Goal: Information Seeking & Learning: Learn about a topic

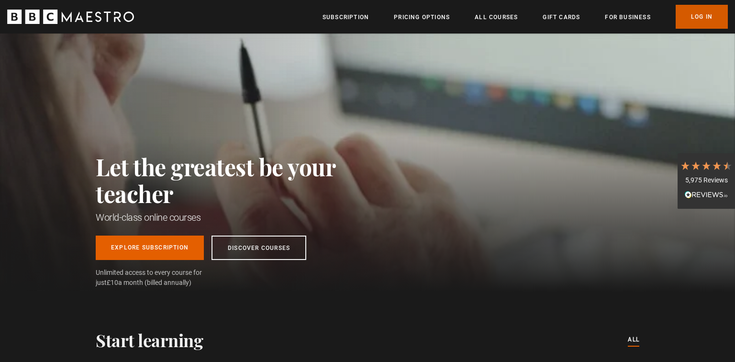
click at [705, 17] on link "Log In" at bounding box center [702, 17] width 52 height 24
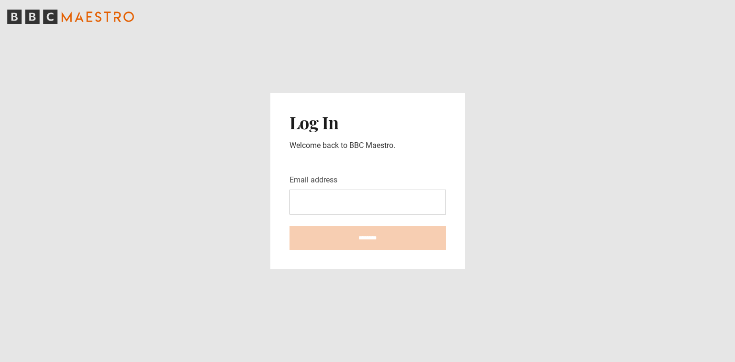
type input "**********"
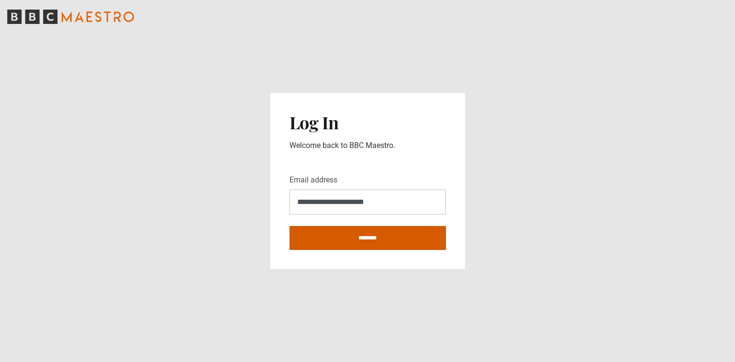
click at [374, 238] on input "********" at bounding box center [368, 238] width 157 height 24
type input "**********"
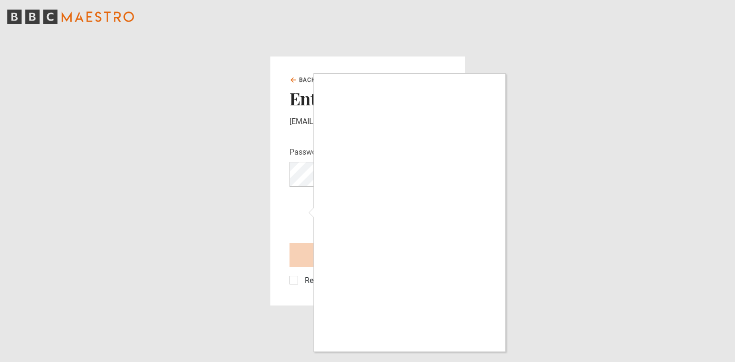
click at [294, 280] on div at bounding box center [367, 181] width 735 height 362
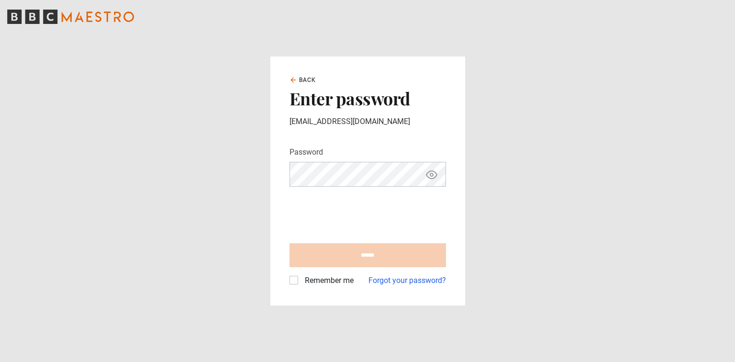
click at [301, 279] on label "Remember me" at bounding box center [327, 280] width 53 height 11
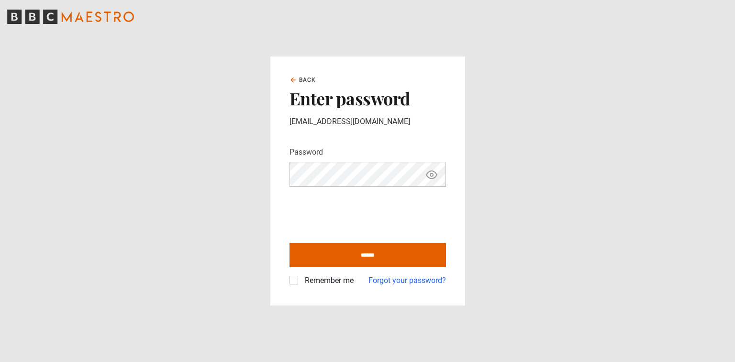
click at [435, 177] on icon "Show password" at bounding box center [432, 175] width 11 height 8
click at [364, 255] on input "******" at bounding box center [368, 255] width 157 height 24
type input "**********"
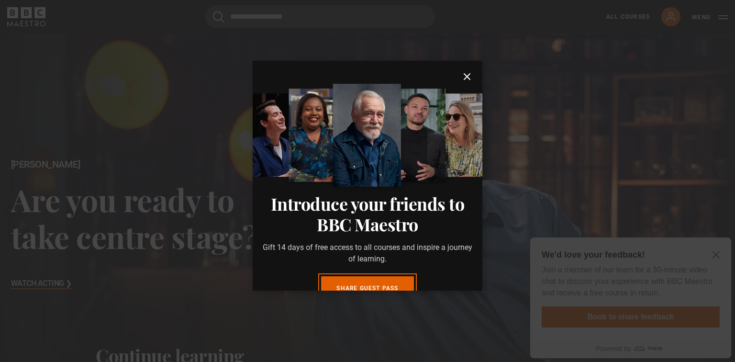
click at [465, 78] on icon "submit" at bounding box center [467, 77] width 6 height 6
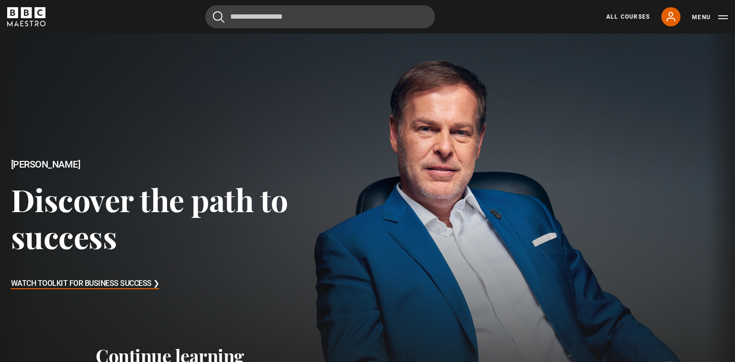
scroll to position [32, 0]
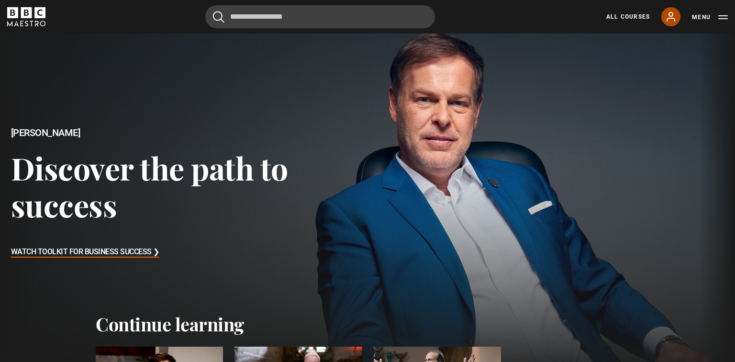
click at [674, 18] on icon at bounding box center [671, 16] width 8 height 9
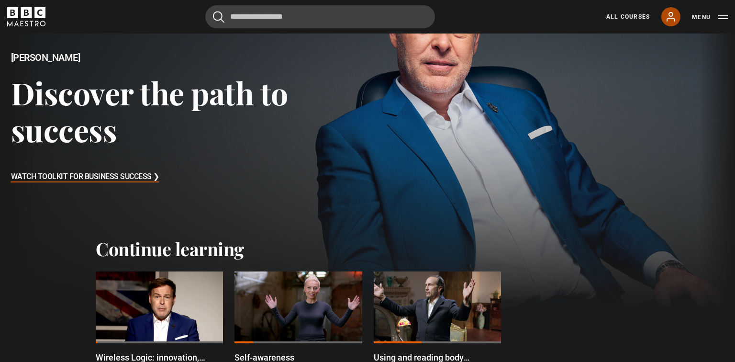
scroll to position [328, 0]
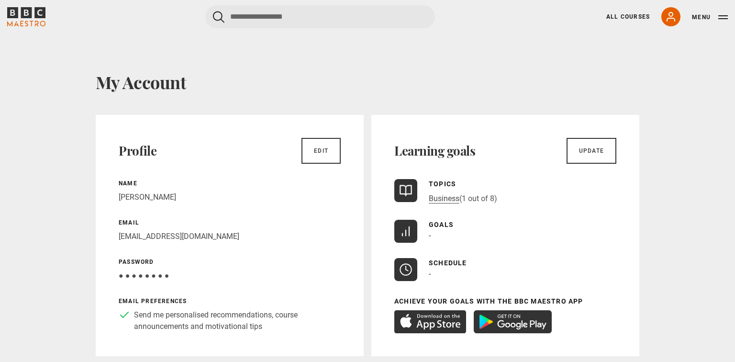
click at [26, 11] on icon "BBC Maestro" at bounding box center [26, 12] width 11 height 11
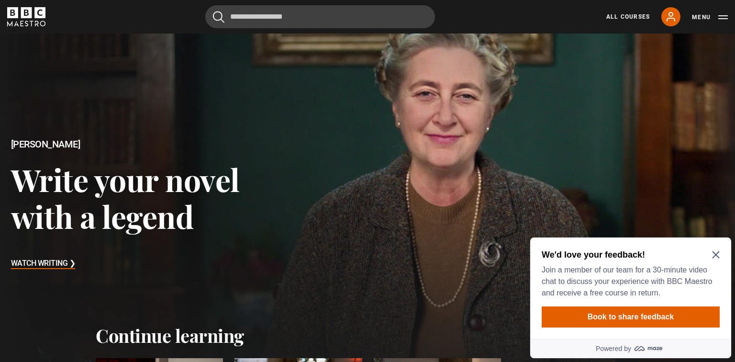
scroll to position [67, 0]
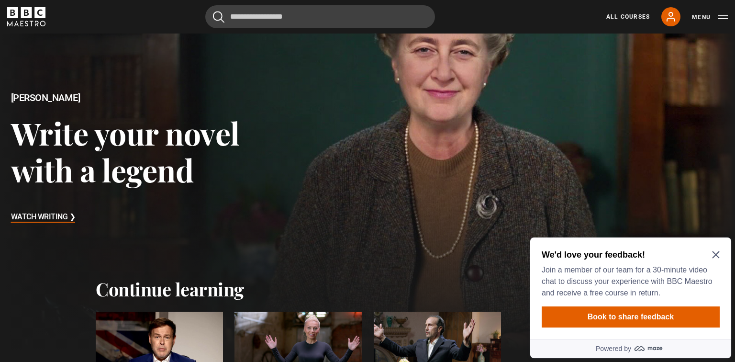
click at [718, 257] on icon "Close Maze Prompt" at bounding box center [716, 254] width 7 height 7
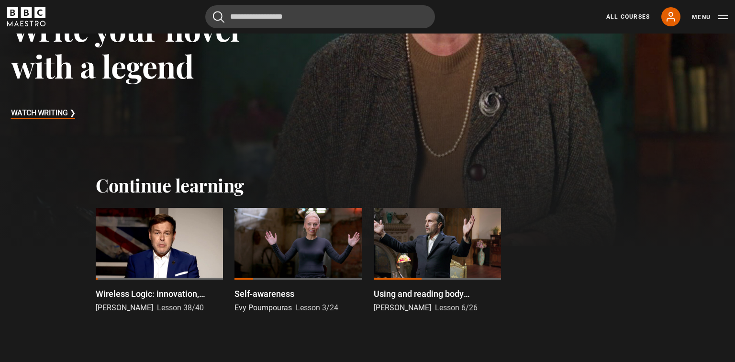
scroll to position [270, 0]
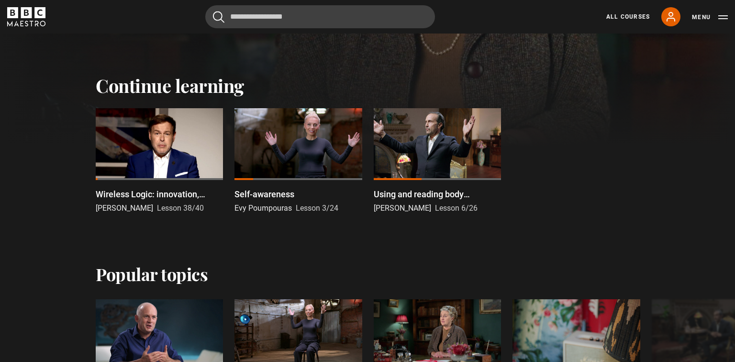
click at [157, 192] on p "Wireless Logic: innovation, passion, growth" at bounding box center [159, 194] width 127 height 13
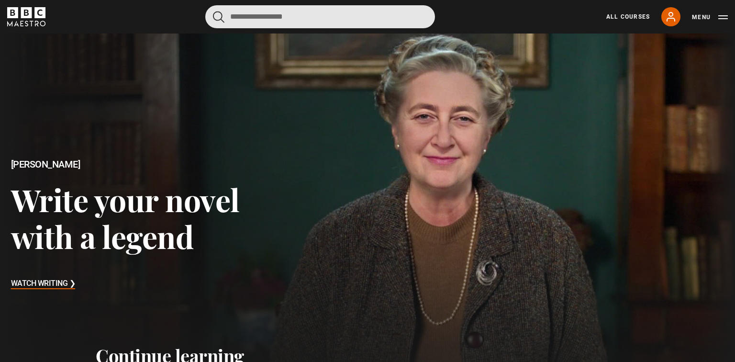
click at [287, 22] on input "Search" at bounding box center [320, 16] width 230 height 23
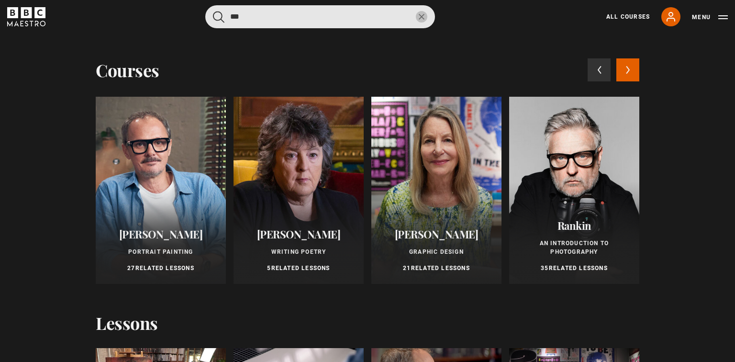
type input "***"
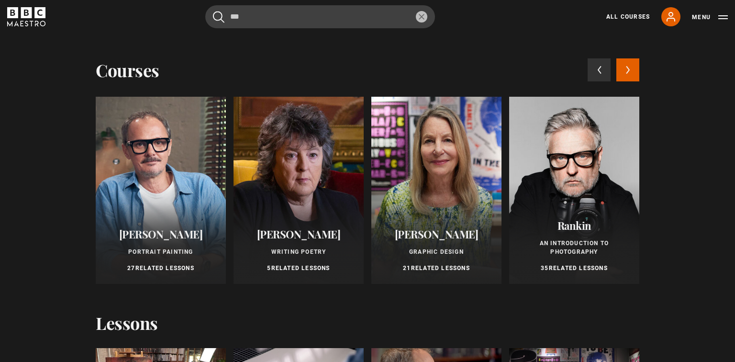
click at [163, 175] on div at bounding box center [161, 190] width 130 height 187
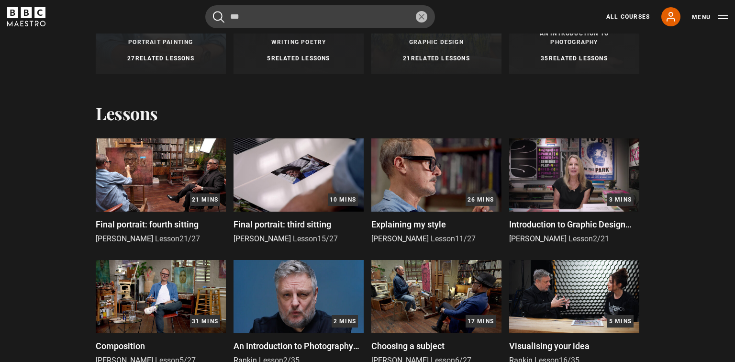
scroll to position [212, 0]
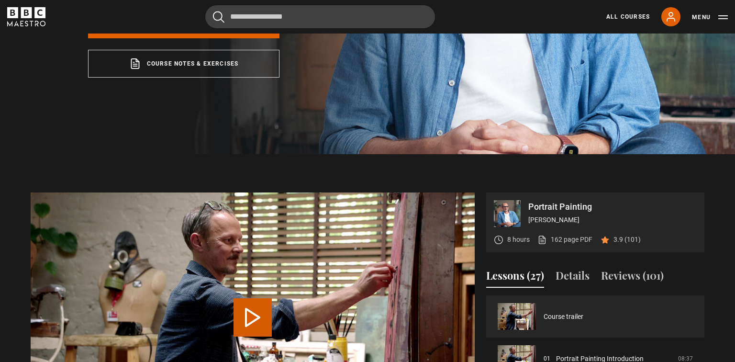
scroll to position [349, 0]
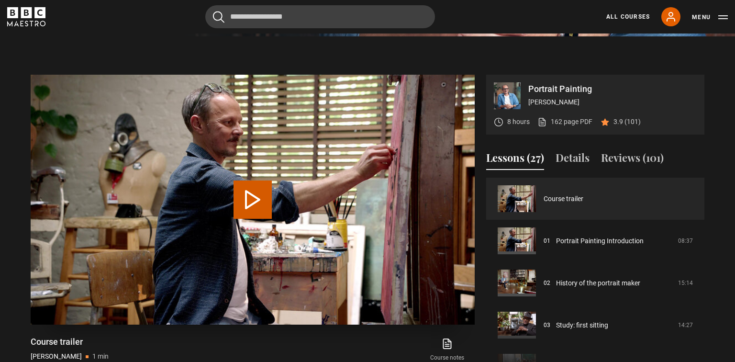
click at [256, 199] on button "Play Video" at bounding box center [253, 200] width 38 height 38
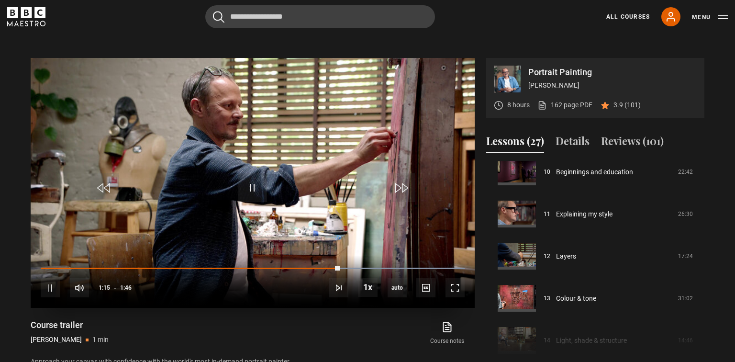
scroll to position [370, 0]
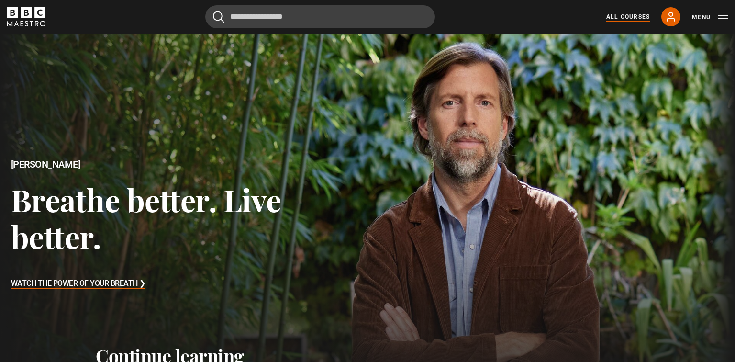
click at [628, 17] on link "All Courses" at bounding box center [629, 16] width 44 height 9
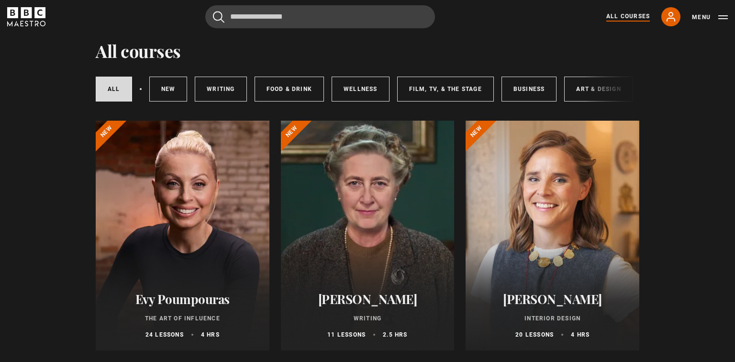
scroll to position [31, 0]
click at [588, 90] on div "All courses New courses Writing Food & Drink Wellness Film, TV, & The Stage Bus…" at bounding box center [368, 89] width 544 height 33
click at [572, 87] on link "Art & Design" at bounding box center [599, 89] width 68 height 25
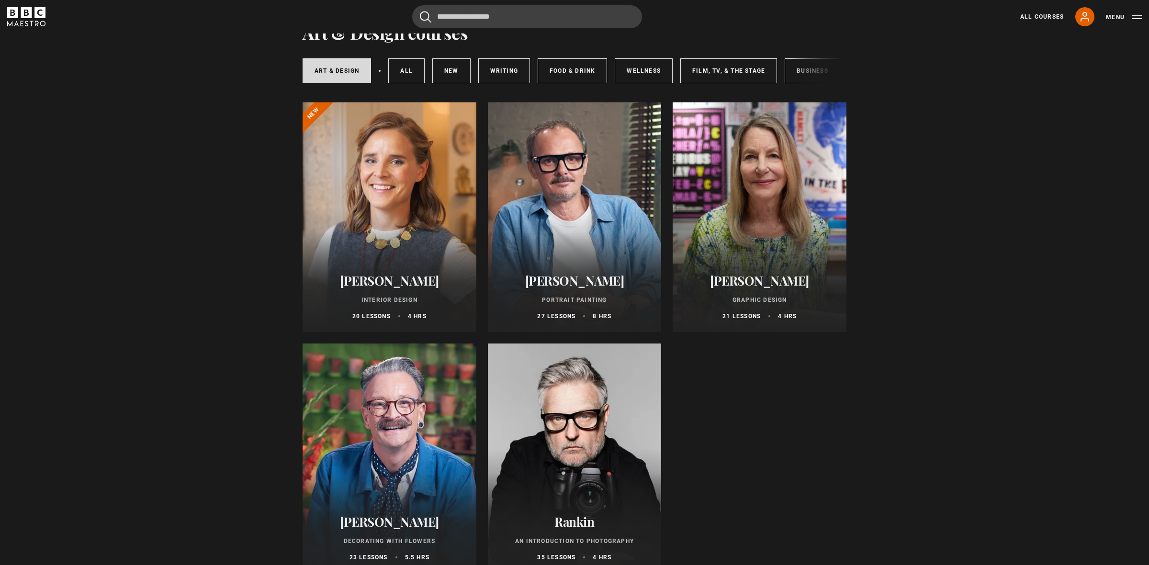
scroll to position [49, 0]
click at [410, 71] on link "All courses" at bounding box center [406, 71] width 36 height 25
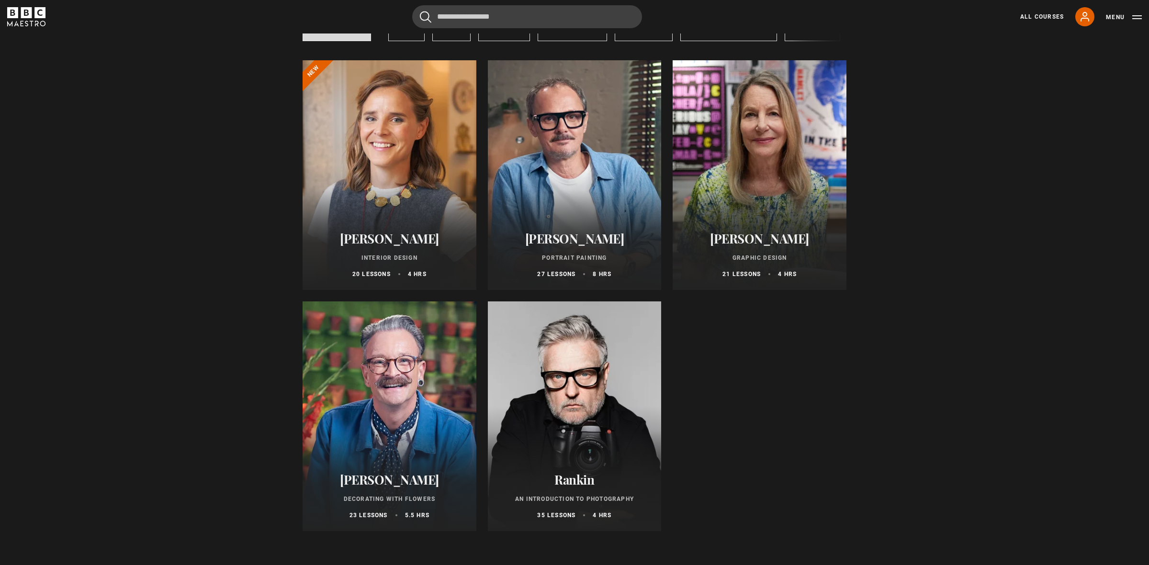
scroll to position [104, 0]
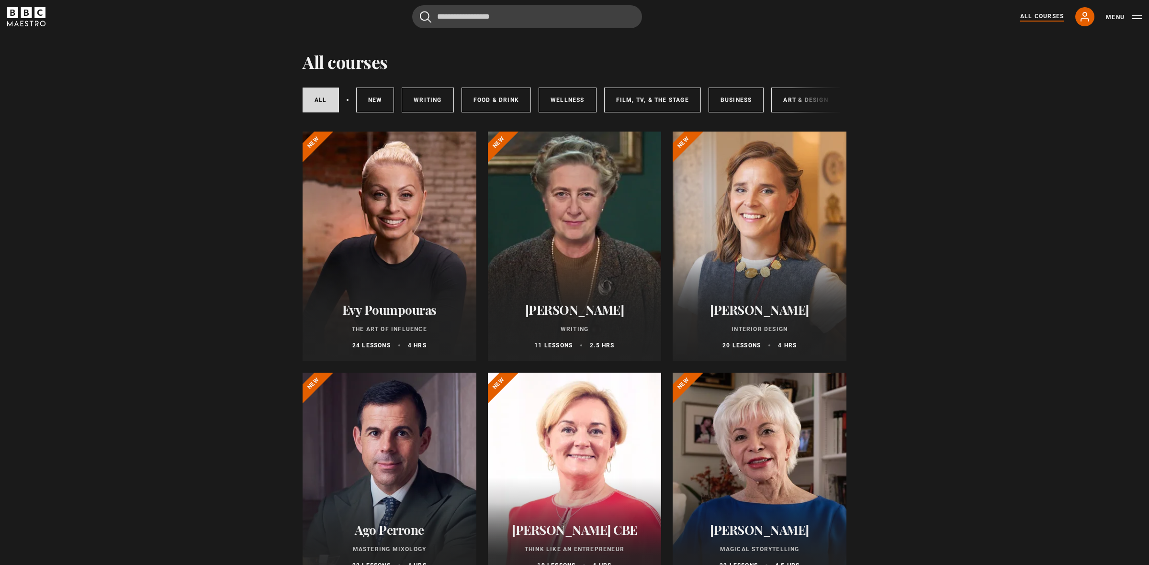
scroll to position [14, 0]
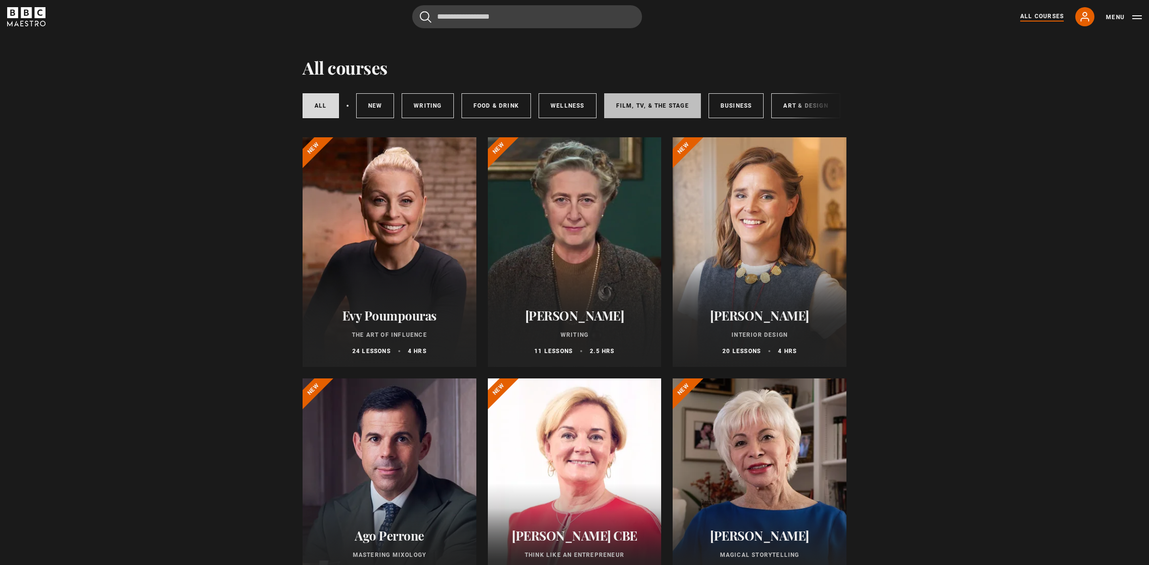
click at [633, 107] on link "Film, TV, & The Stage" at bounding box center [652, 105] width 97 height 25
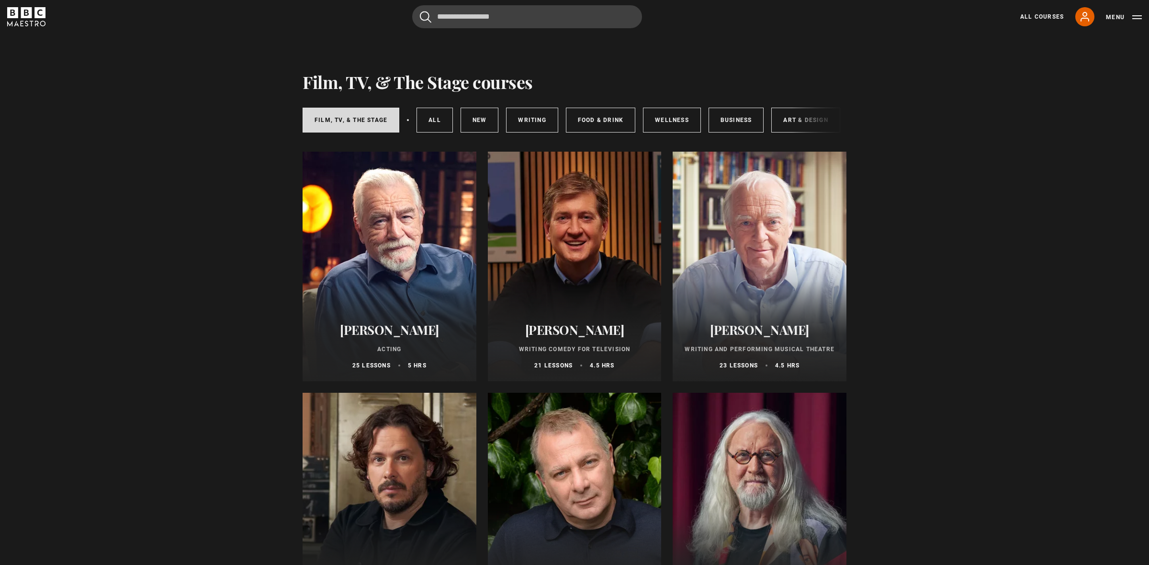
click at [801, 124] on div "Film, TV, & The Stage All courses New courses Writing Food & Drink Wellness Bus…" at bounding box center [575, 120] width 544 height 33
click at [782, 120] on link "Art & Design" at bounding box center [805, 120] width 68 height 25
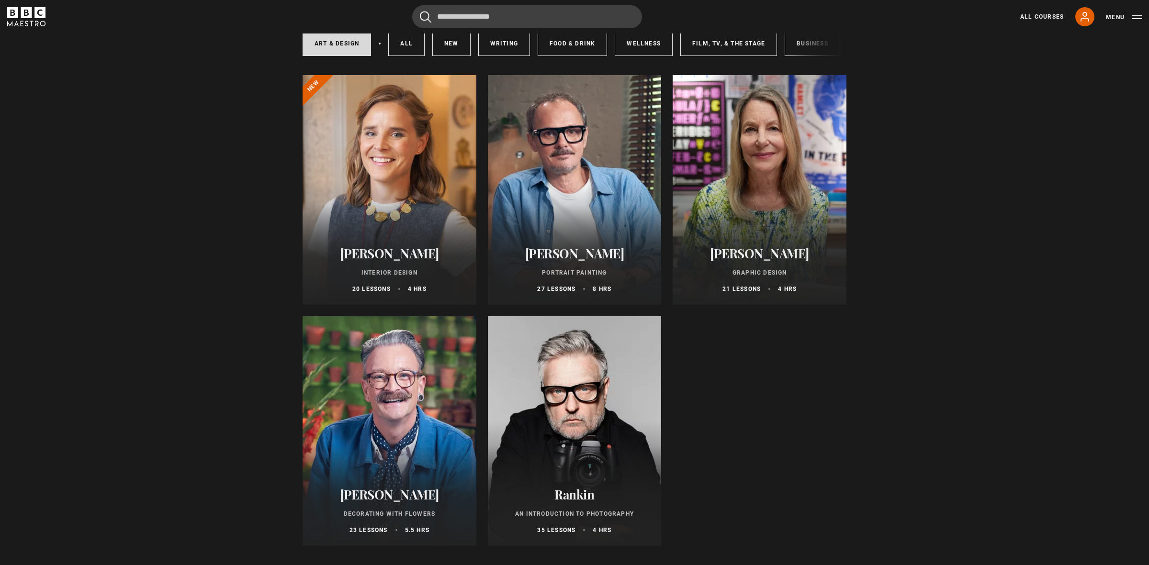
scroll to position [69, 0]
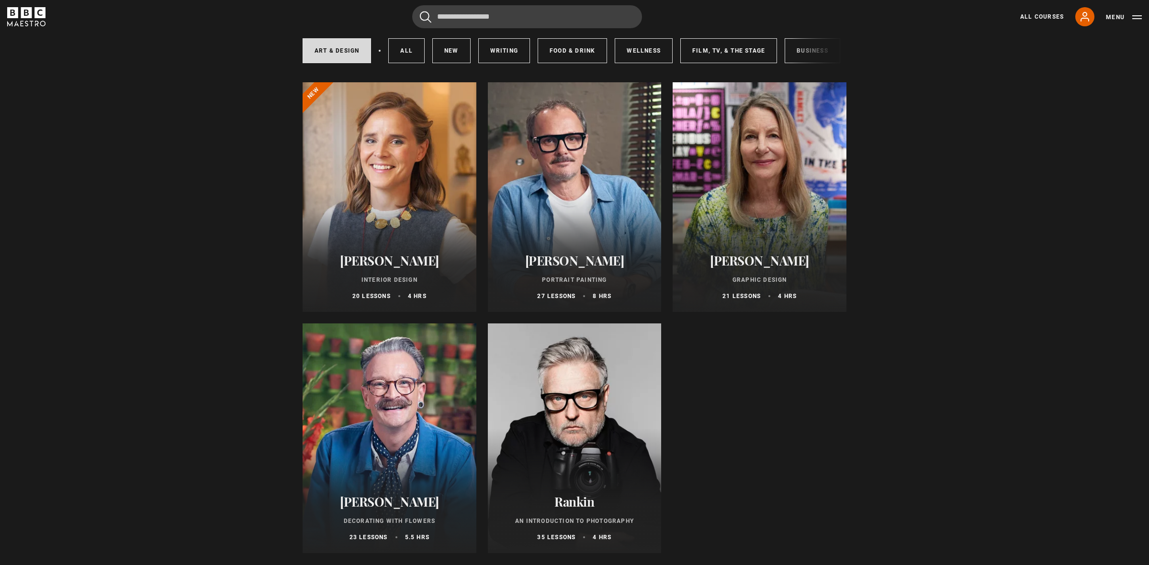
click at [588, 319] on ul "Beata Heuman Interior Design 20 lessons 4 hrs New Jonathan Yeo Portrait Paintin…" at bounding box center [575, 317] width 544 height 471
click at [939, 326] on section "Art & Design courses Art & Design All courses New courses Writing Food & Drink …" at bounding box center [574, 474] width 1149 height 1020
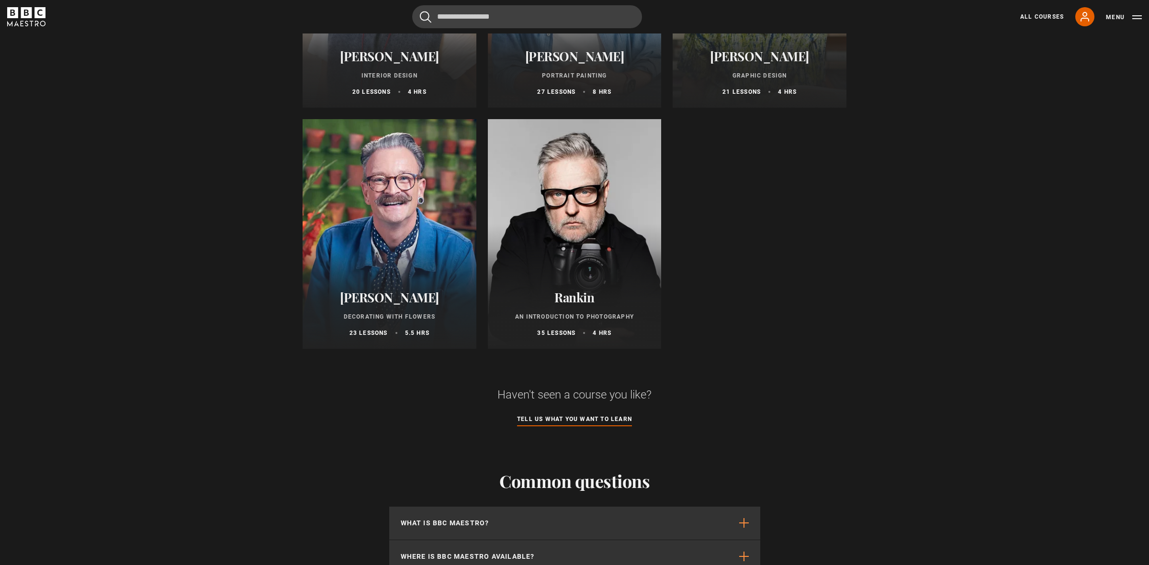
scroll to position [280, 0]
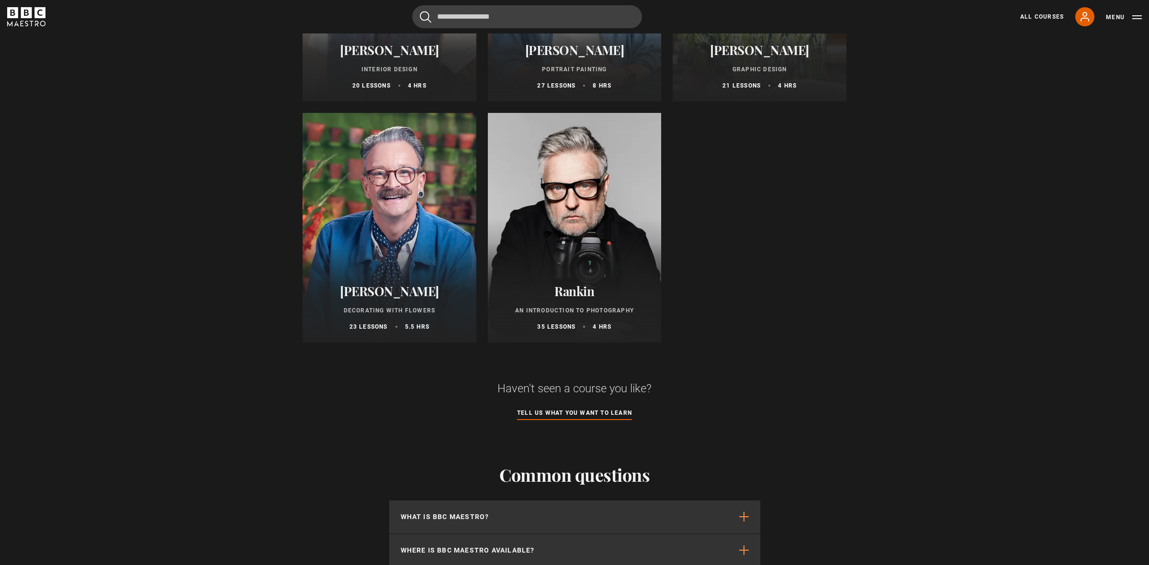
click at [577, 193] on div at bounding box center [575, 228] width 174 height 230
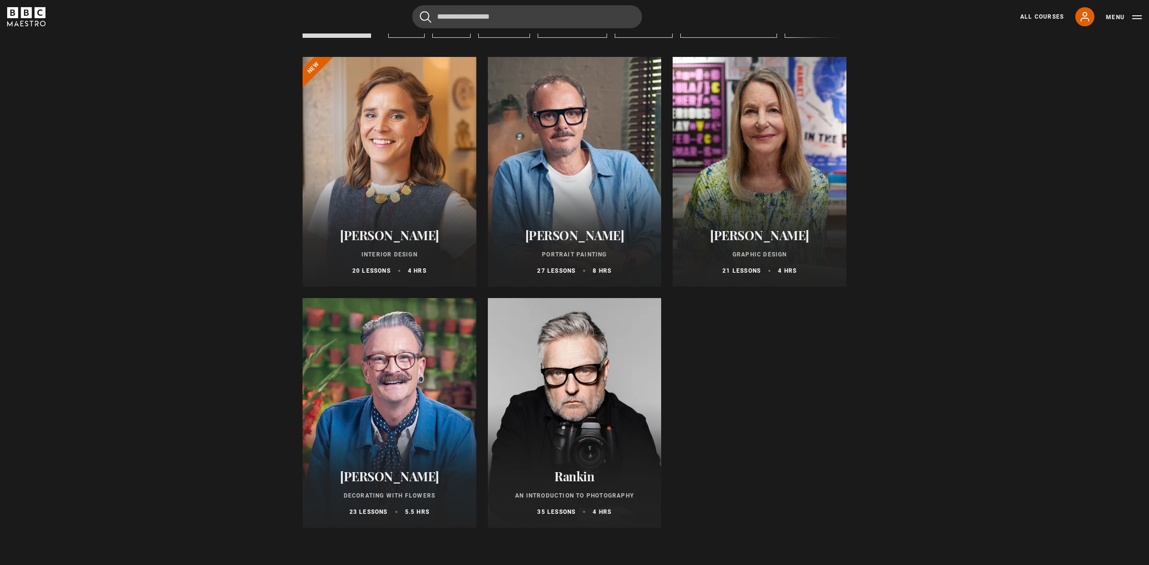
scroll to position [86, 0]
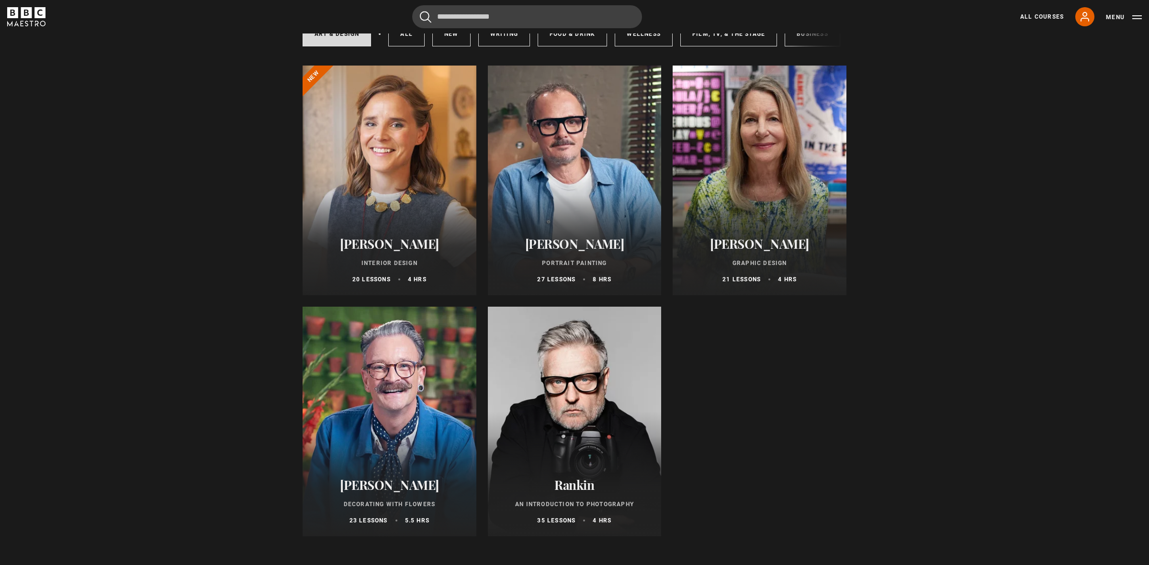
click at [396, 406] on div at bounding box center [390, 422] width 174 height 230
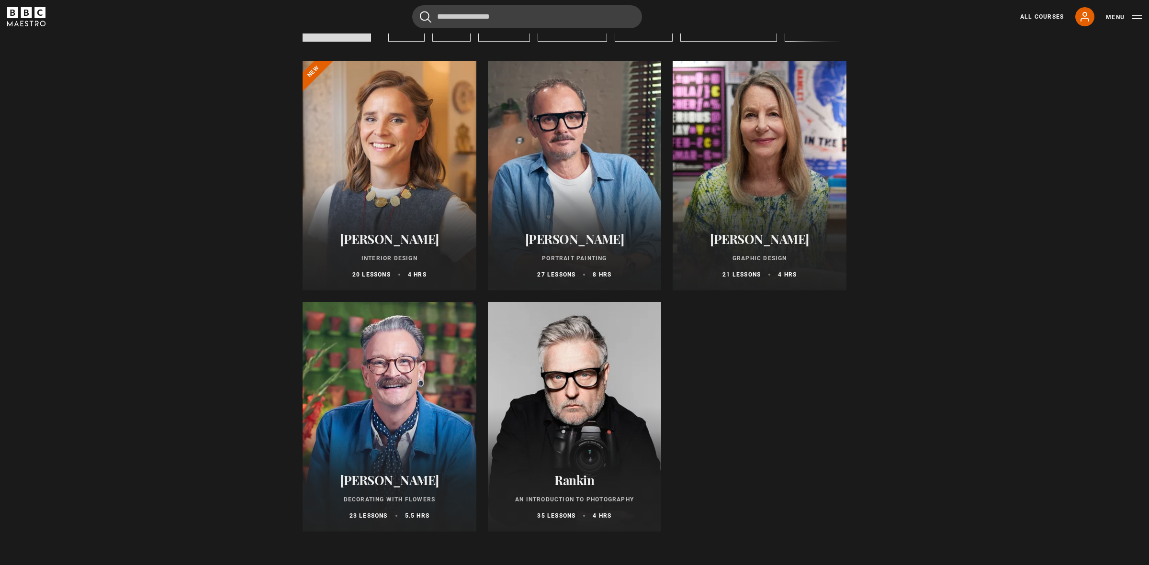
scroll to position [96, 0]
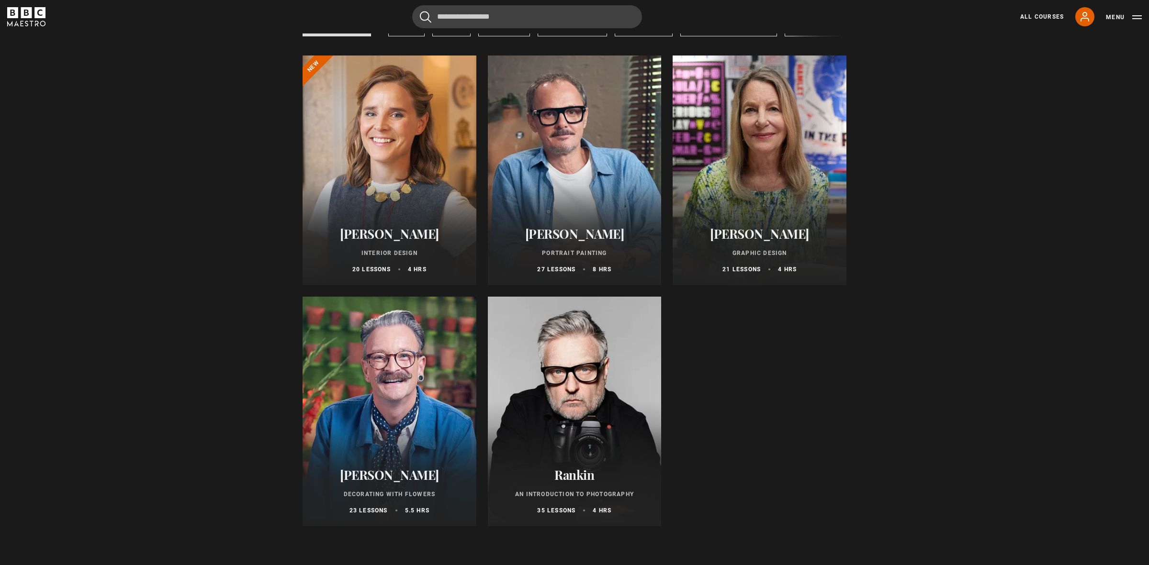
click at [754, 144] on div at bounding box center [760, 171] width 174 height 230
click at [391, 144] on div at bounding box center [390, 171] width 174 height 230
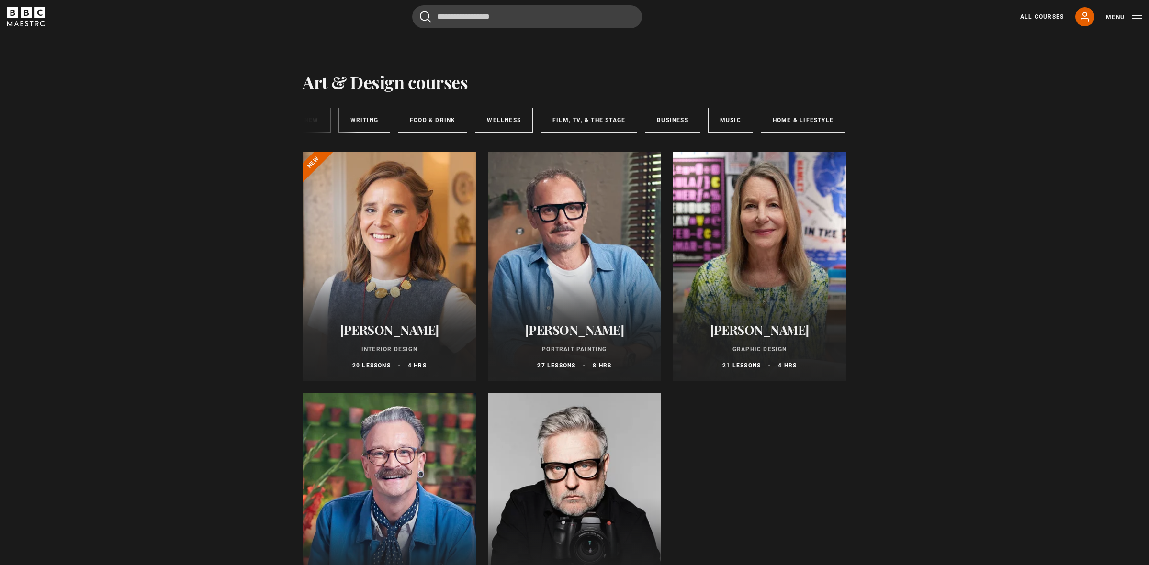
scroll to position [0, 145]
click at [769, 156] on div at bounding box center [760, 267] width 174 height 230
click at [724, 114] on link "Music" at bounding box center [725, 120] width 45 height 25
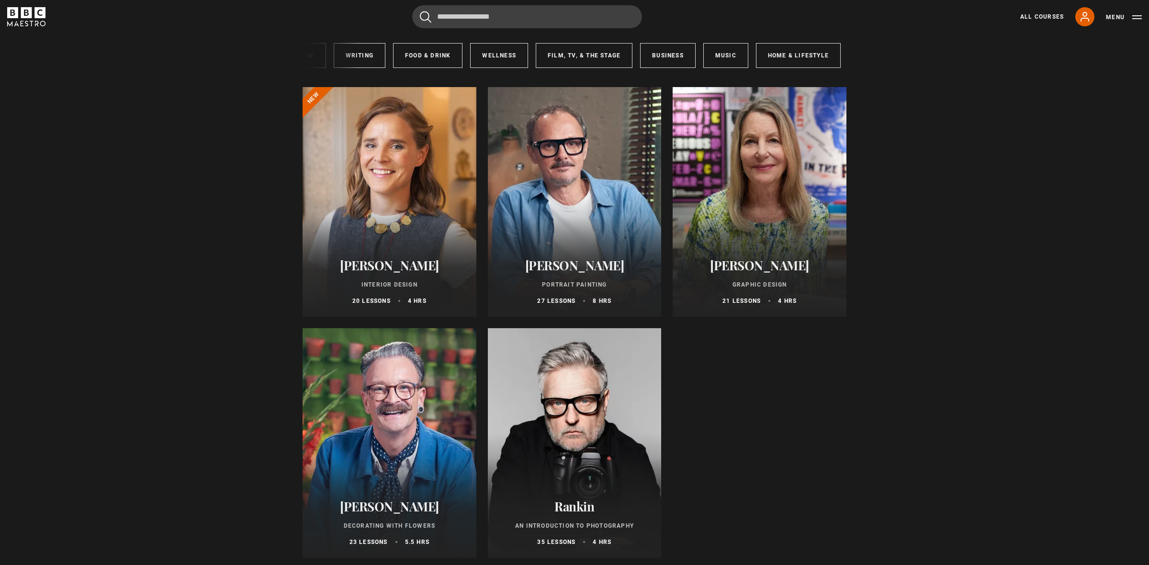
scroll to position [63, 0]
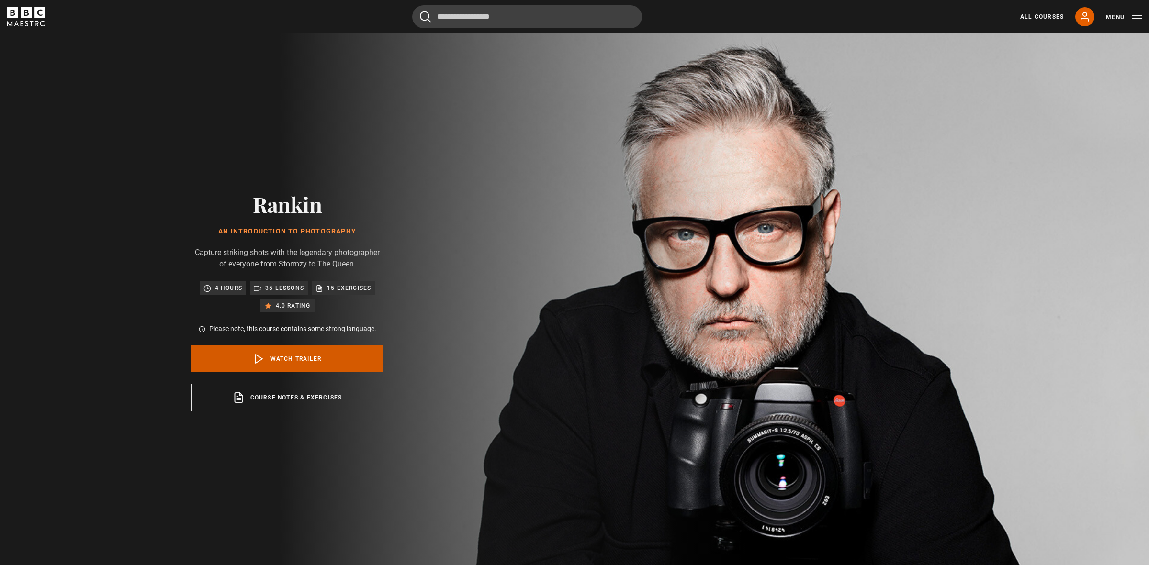
click at [295, 355] on link "Watch Trailer" at bounding box center [288, 359] width 192 height 27
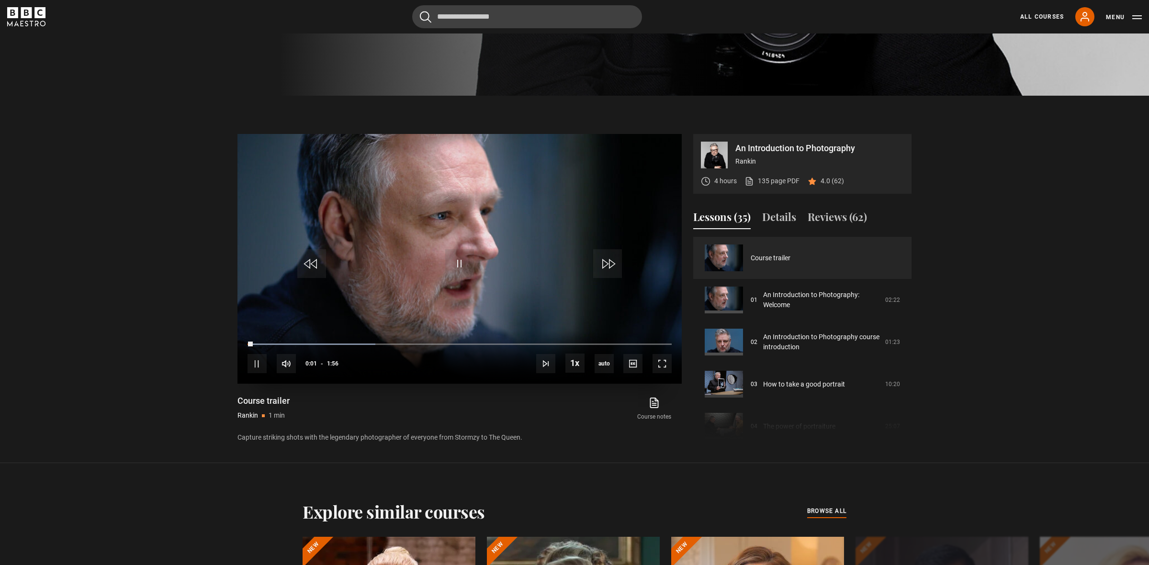
scroll to position [467, 0]
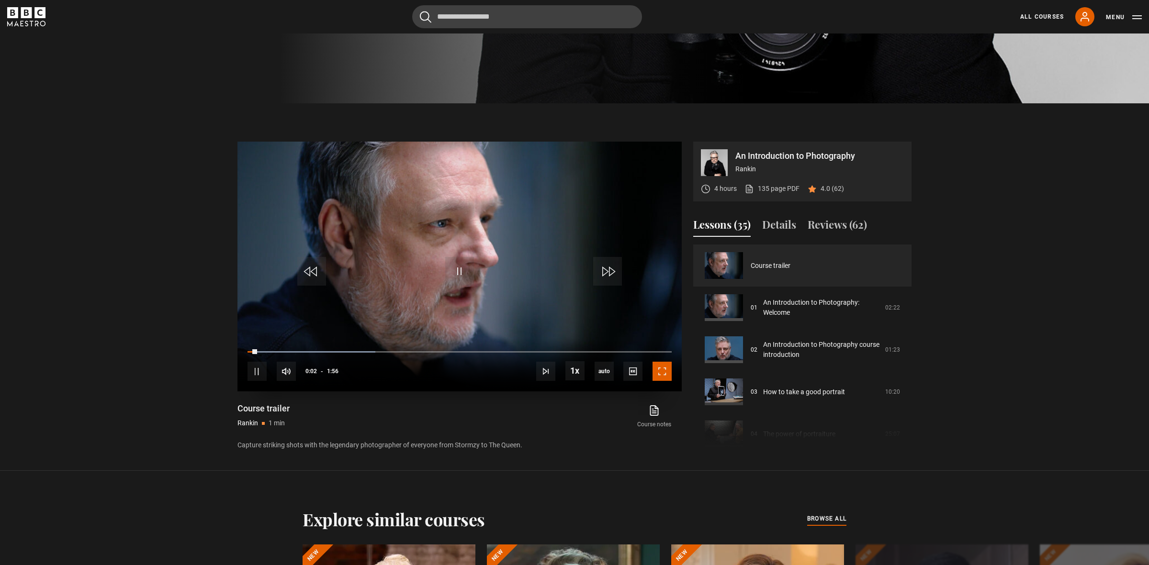
click at [665, 374] on span "Video Player" at bounding box center [662, 371] width 19 height 19
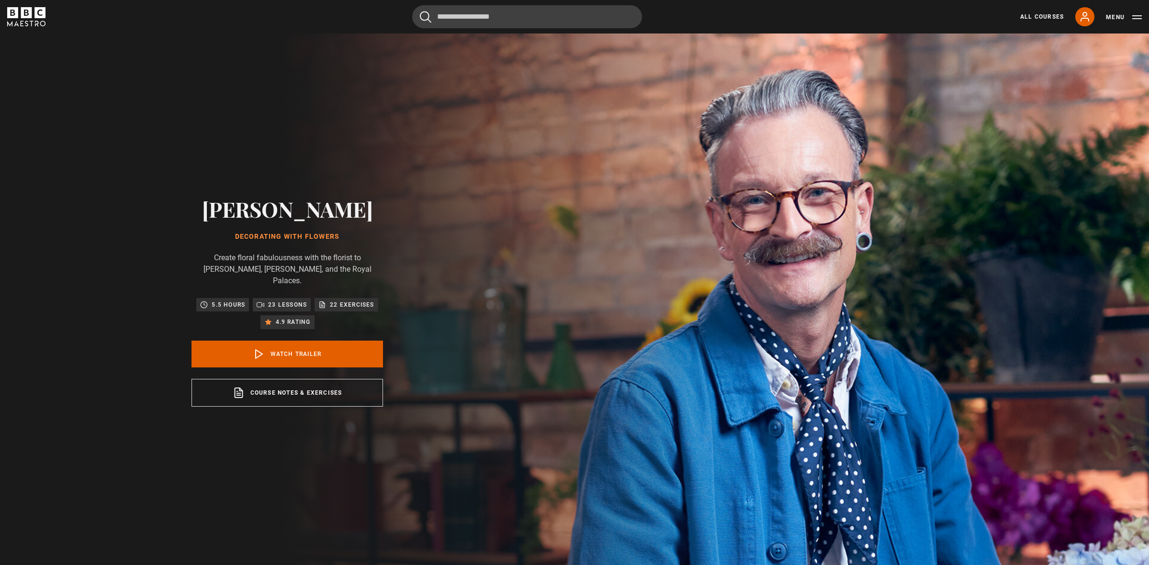
click at [289, 341] on link "Watch Trailer" at bounding box center [288, 354] width 192 height 27
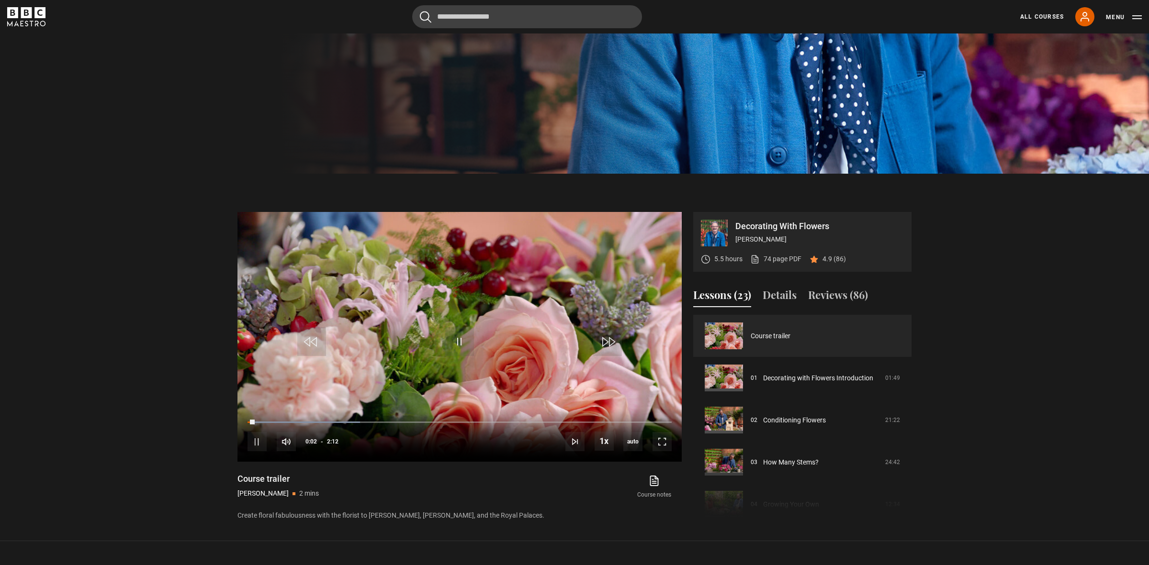
scroll to position [395, 0]
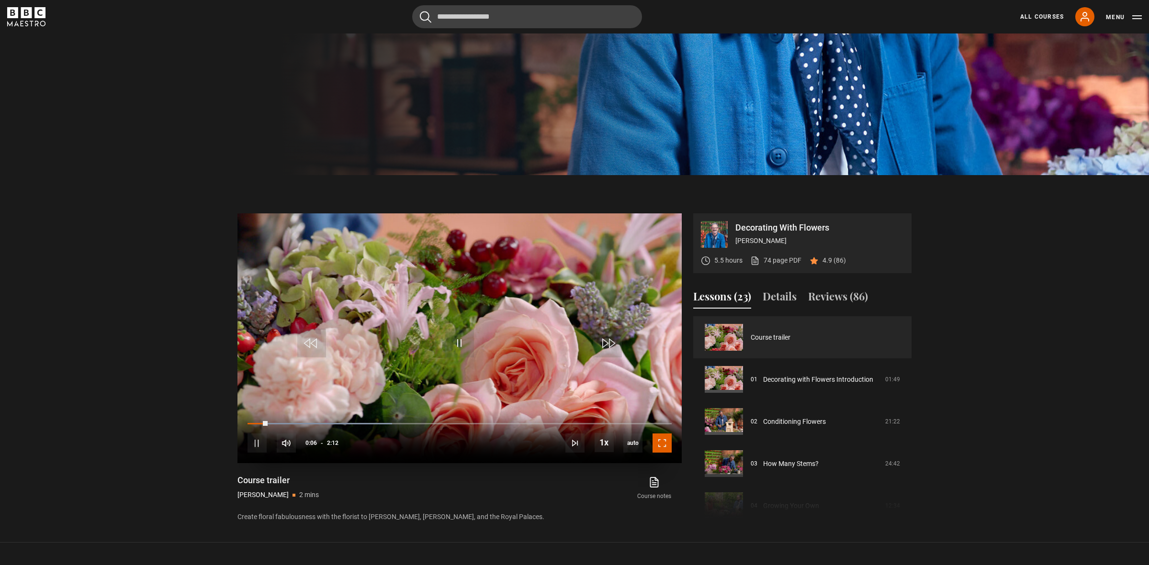
click at [663, 445] on span "Video Player" at bounding box center [662, 443] width 19 height 19
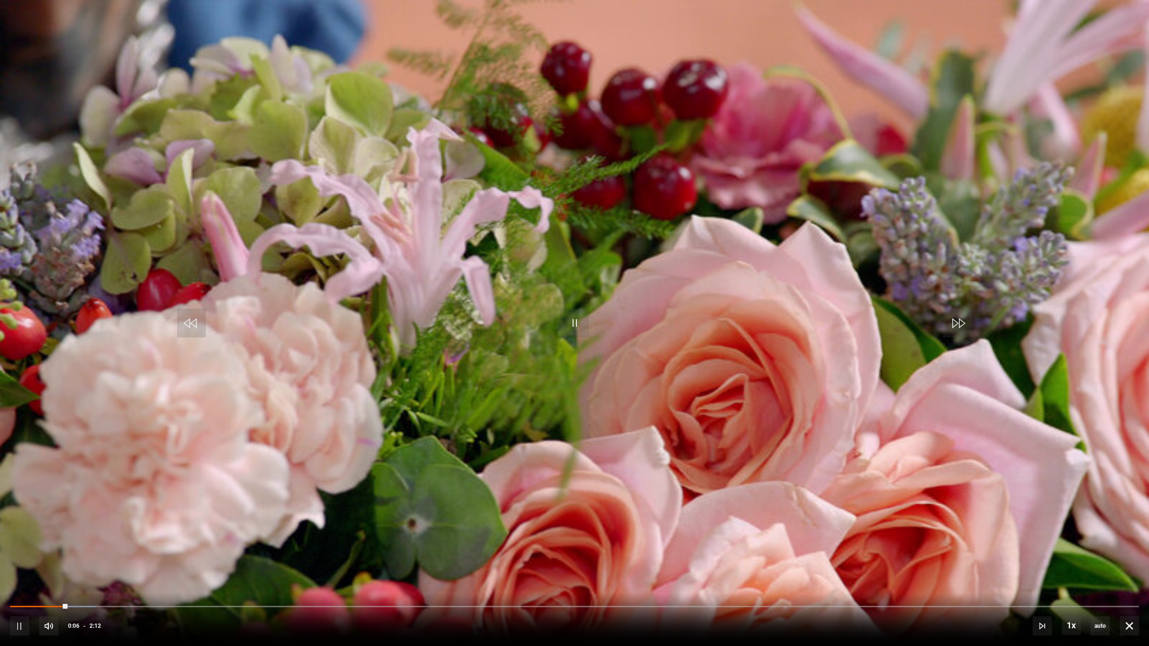
click at [566, 280] on video "Video Player" at bounding box center [574, 323] width 1149 height 646
click at [566, 298] on video "Video Player" at bounding box center [574, 323] width 1149 height 646
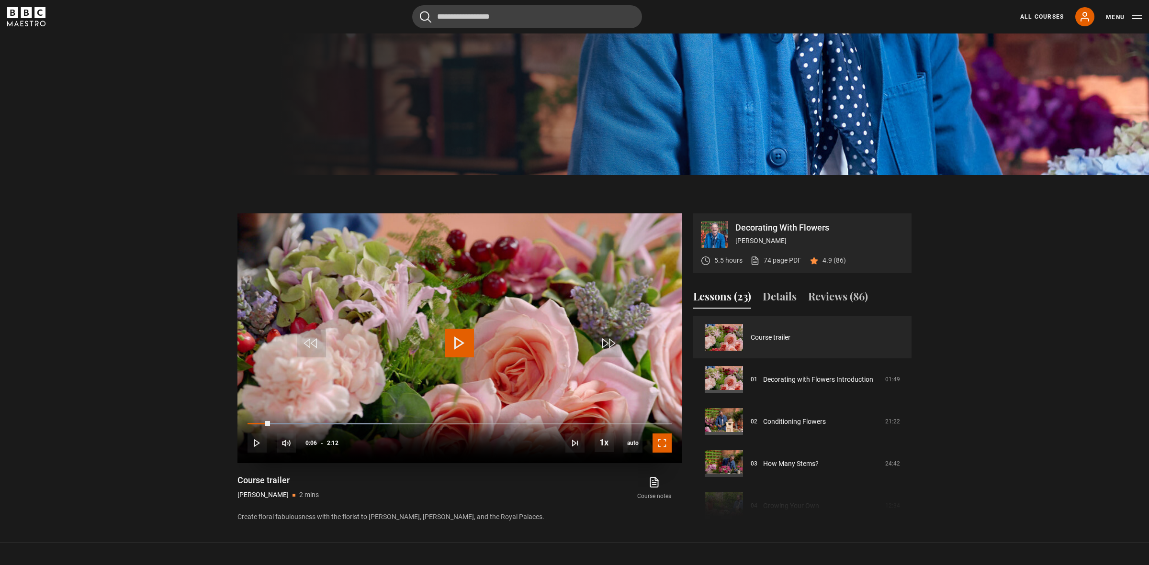
click at [664, 448] on span "Video Player" at bounding box center [662, 443] width 19 height 19
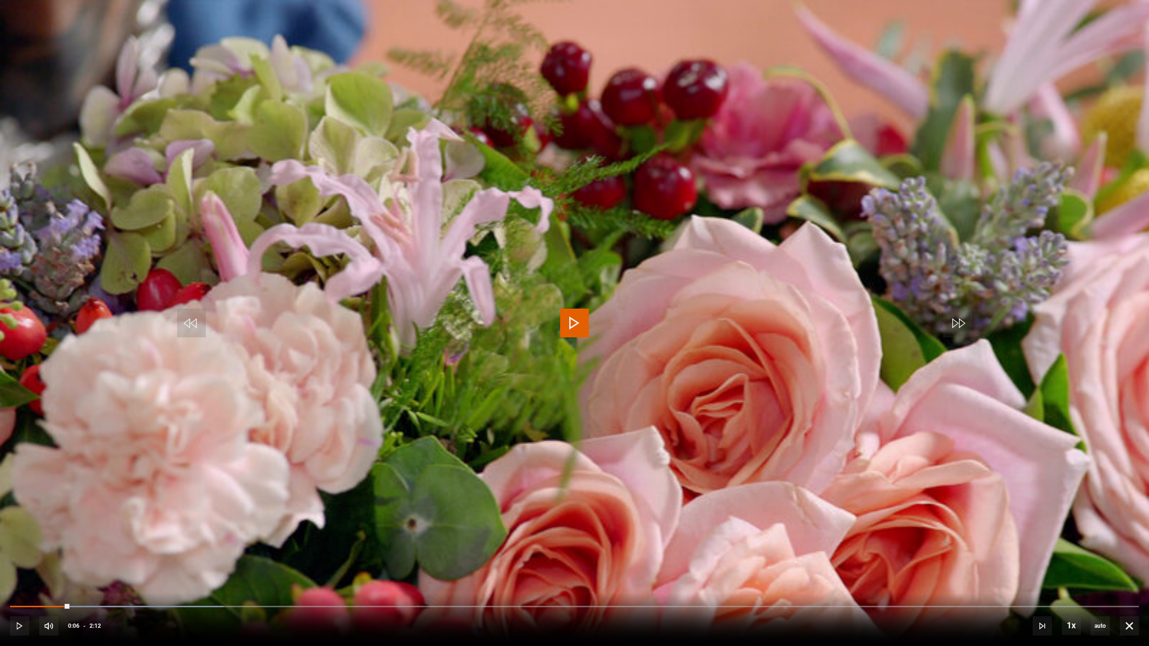
click at [572, 323] on span "Video Player" at bounding box center [574, 323] width 29 height 29
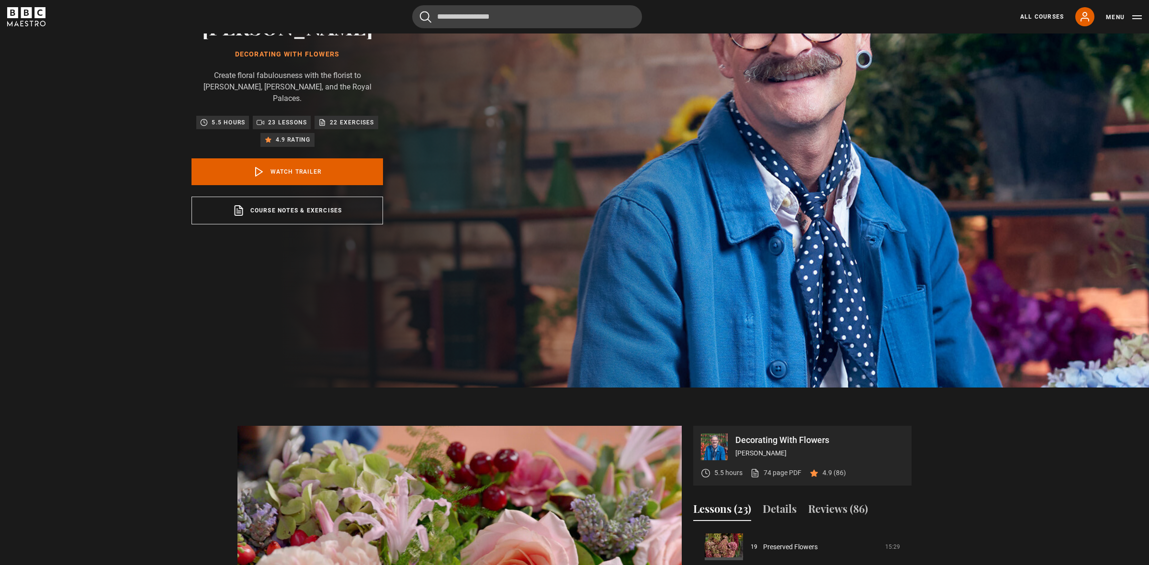
scroll to position [486, 0]
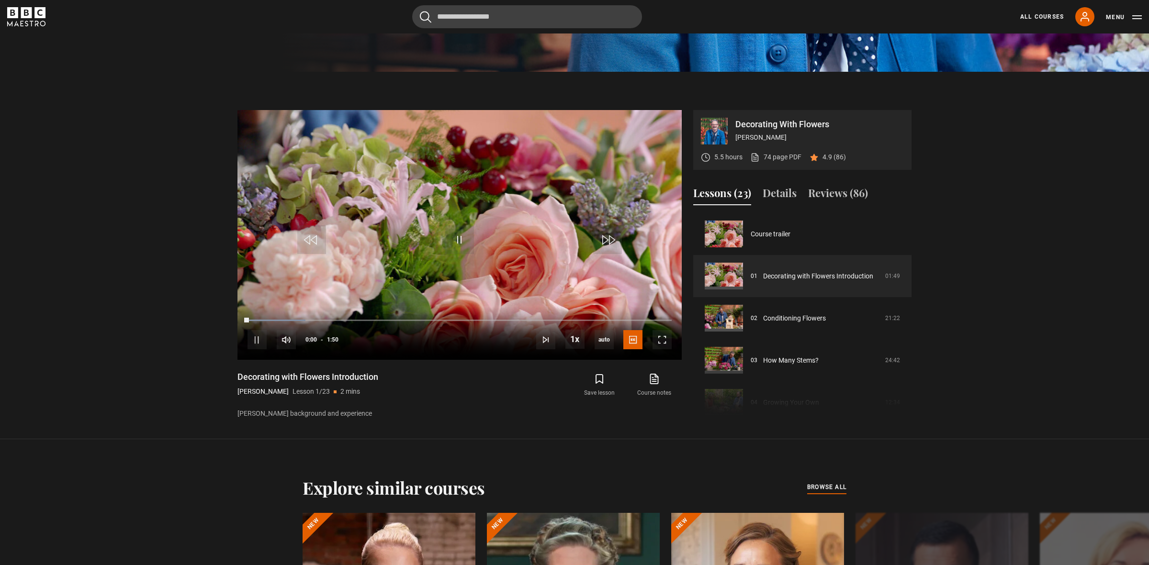
scroll to position [277, 0]
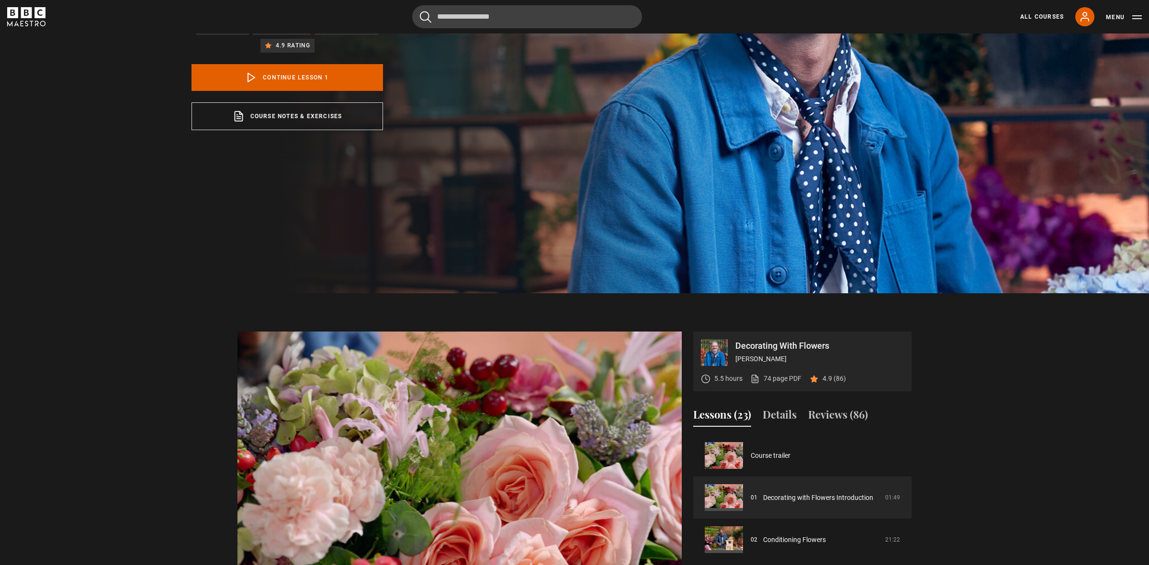
scroll to position [486, 0]
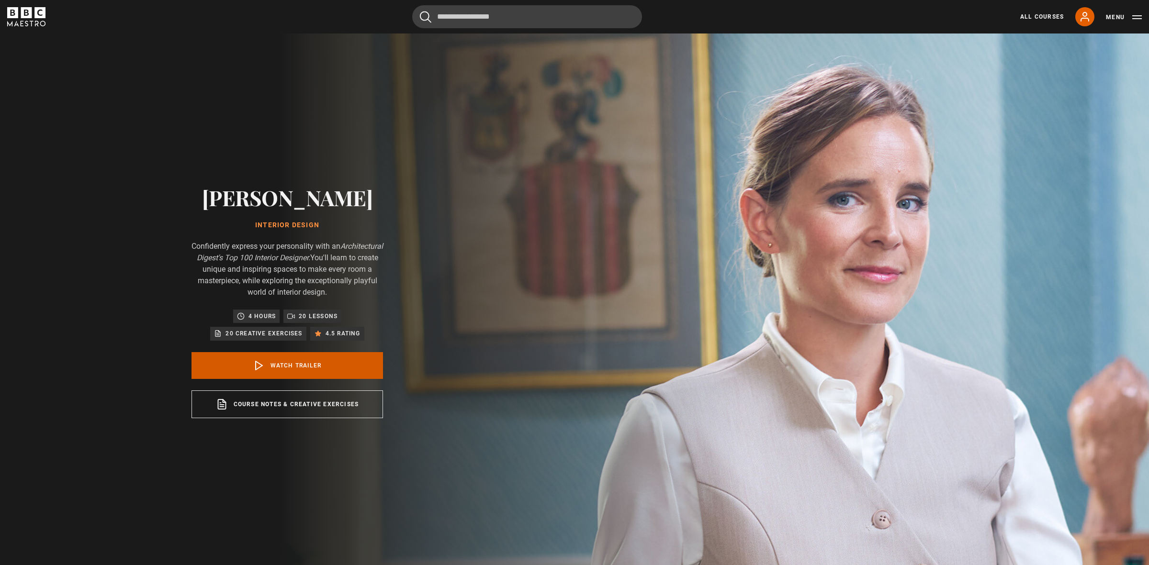
click at [288, 365] on link "Watch Trailer" at bounding box center [288, 365] width 192 height 27
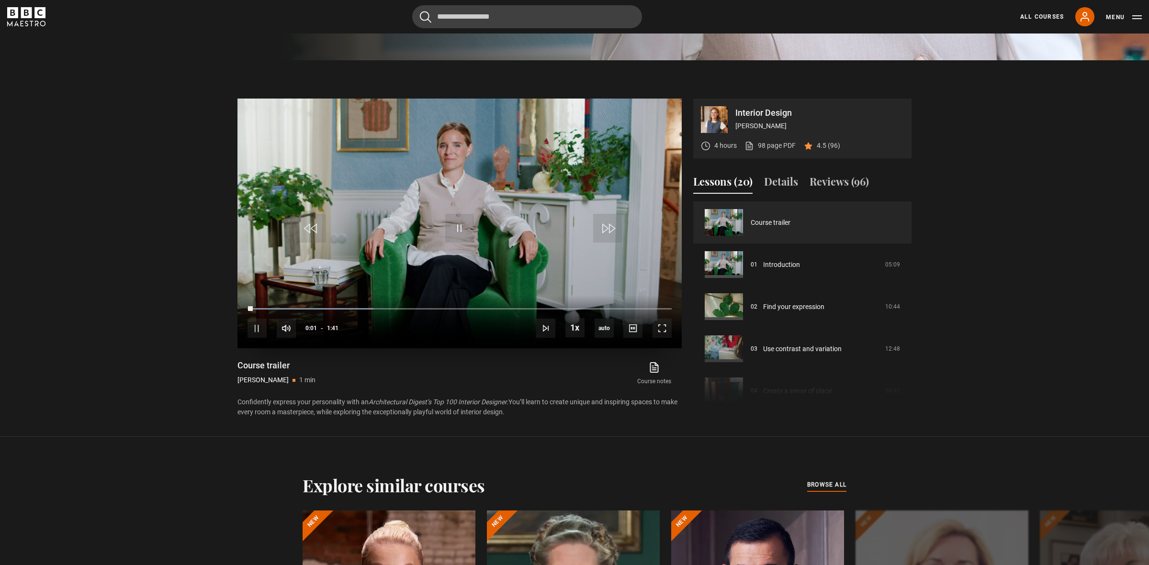
scroll to position [492, 0]
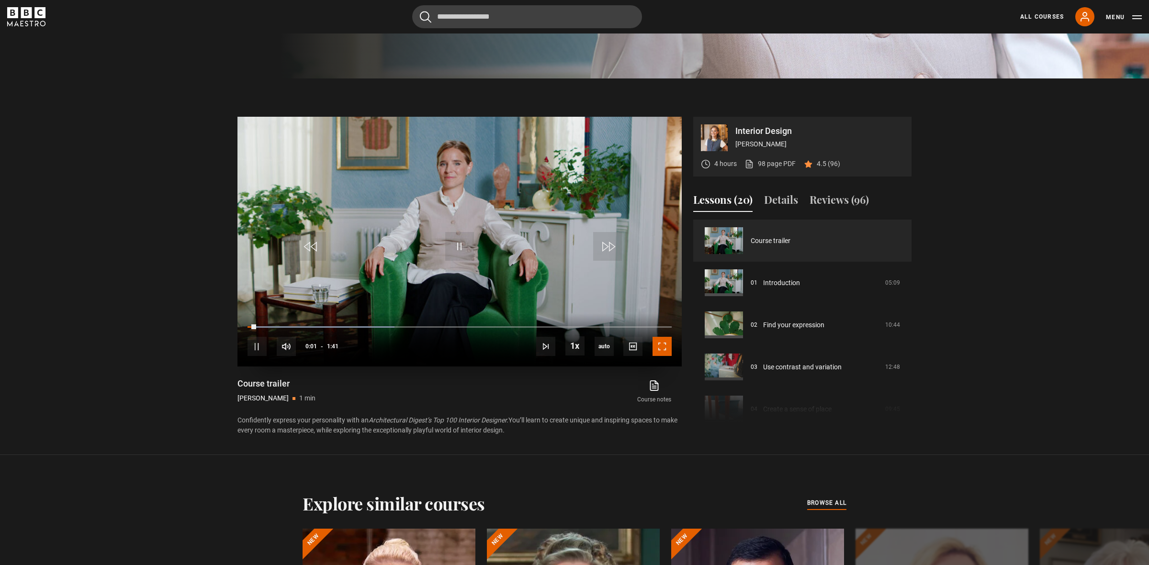
click at [666, 347] on span "Video Player" at bounding box center [662, 346] width 19 height 19
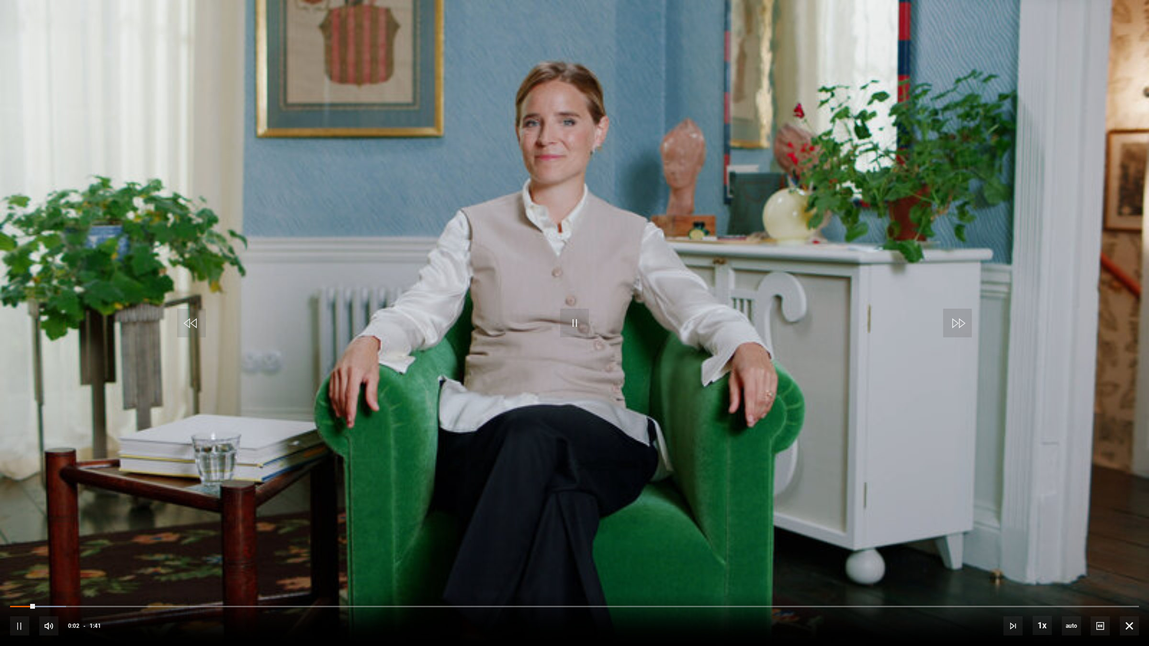
click at [649, 257] on video "Video Player" at bounding box center [574, 323] width 1149 height 646
click at [649, 265] on video "Video Player" at bounding box center [574, 323] width 1149 height 646
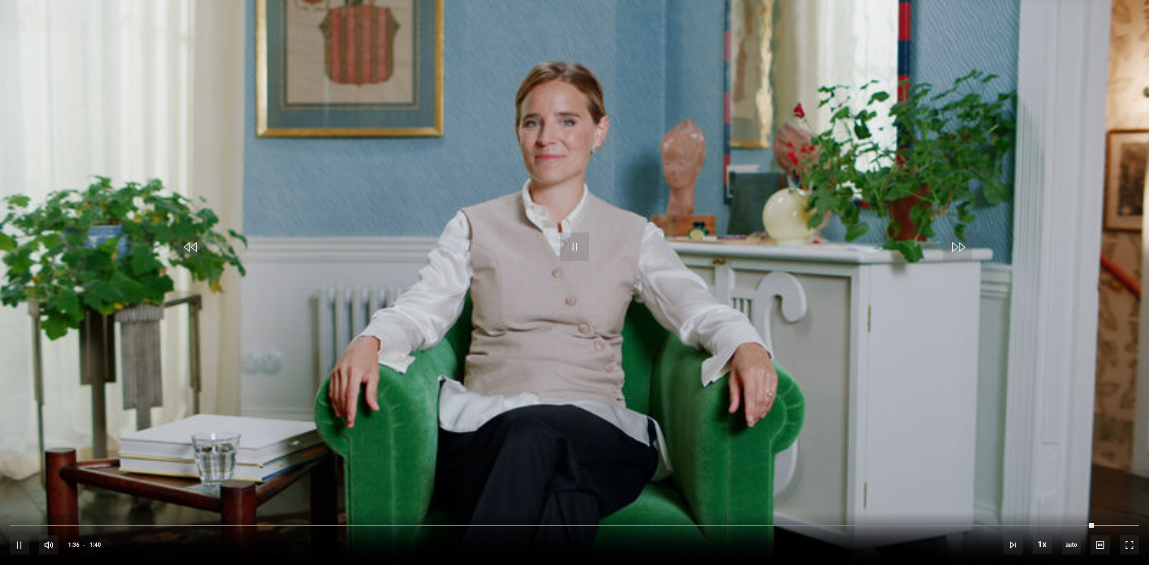
scroll to position [125, 0]
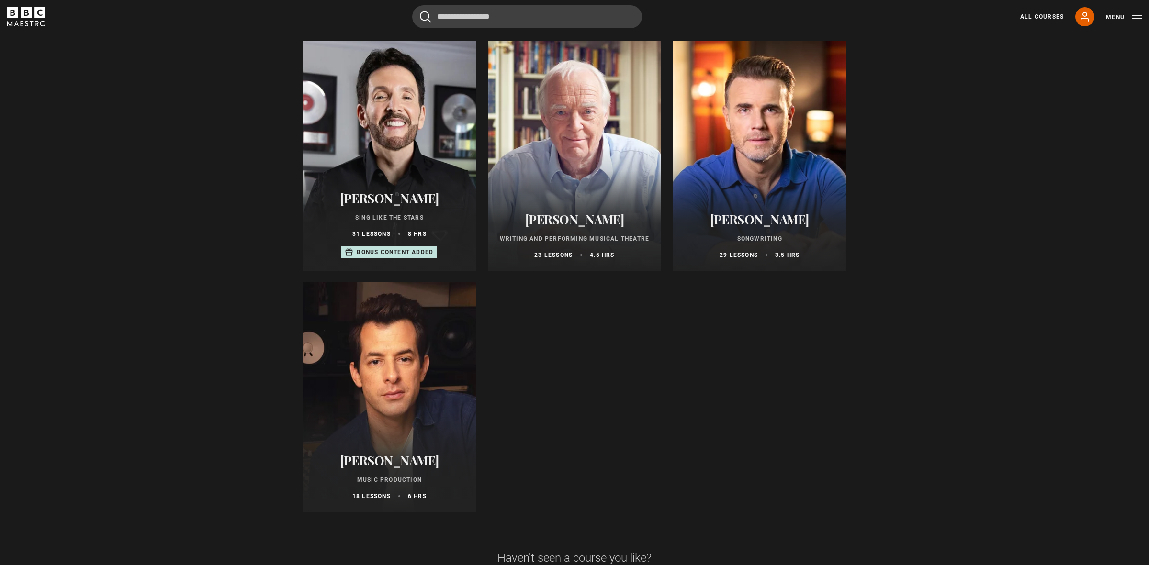
scroll to position [87, 0]
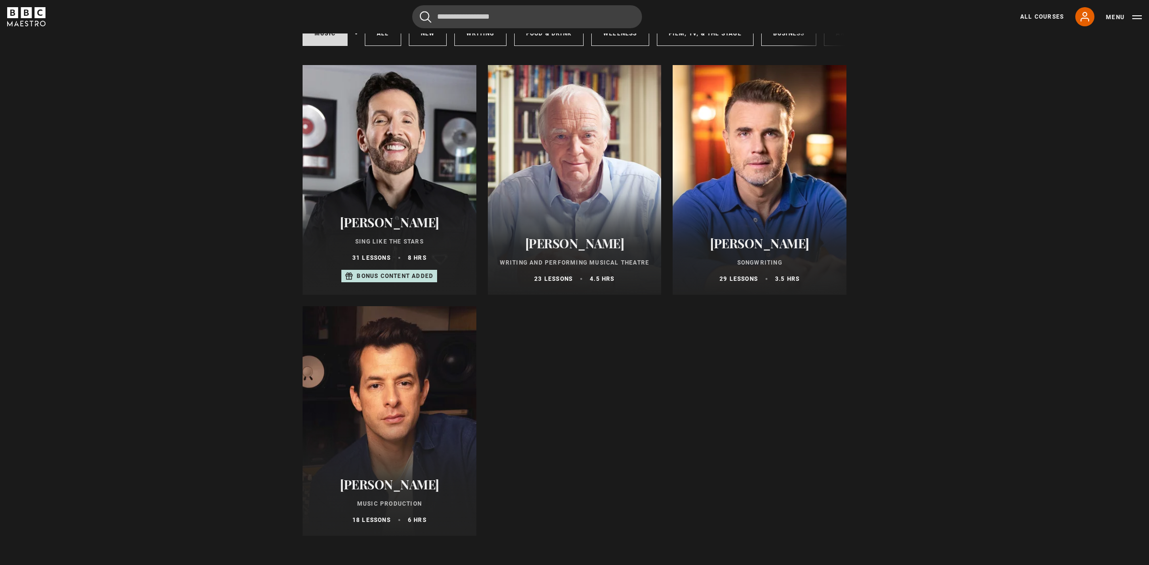
click at [383, 156] on div at bounding box center [390, 180] width 174 height 230
click at [394, 403] on div at bounding box center [390, 422] width 174 height 230
click at [389, 380] on div at bounding box center [390, 422] width 174 height 230
click at [765, 180] on div at bounding box center [760, 181] width 174 height 230
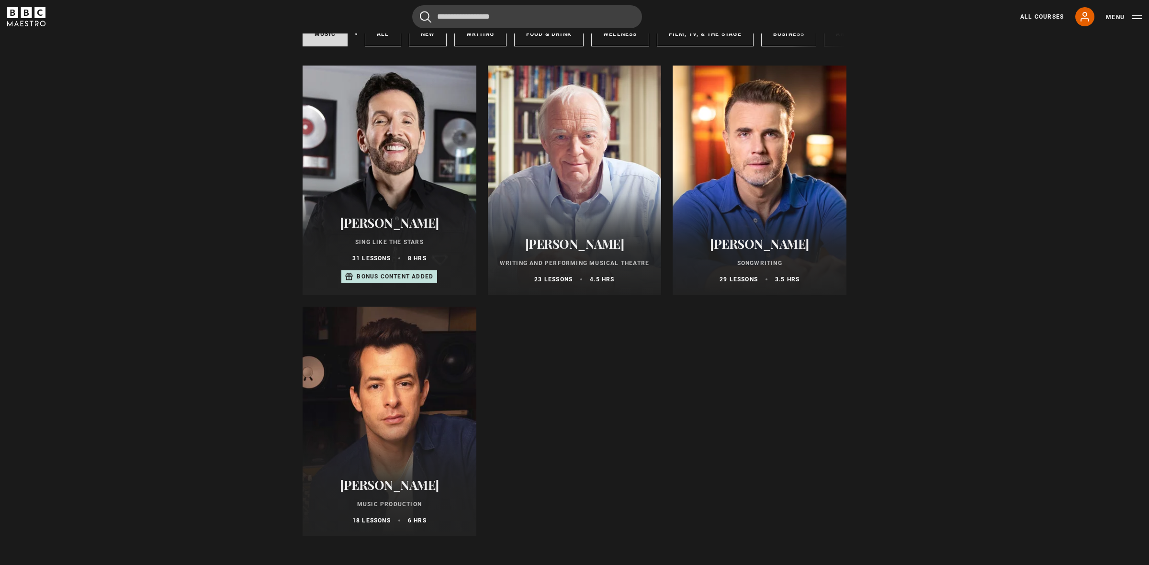
click at [577, 162] on div at bounding box center [575, 181] width 174 height 230
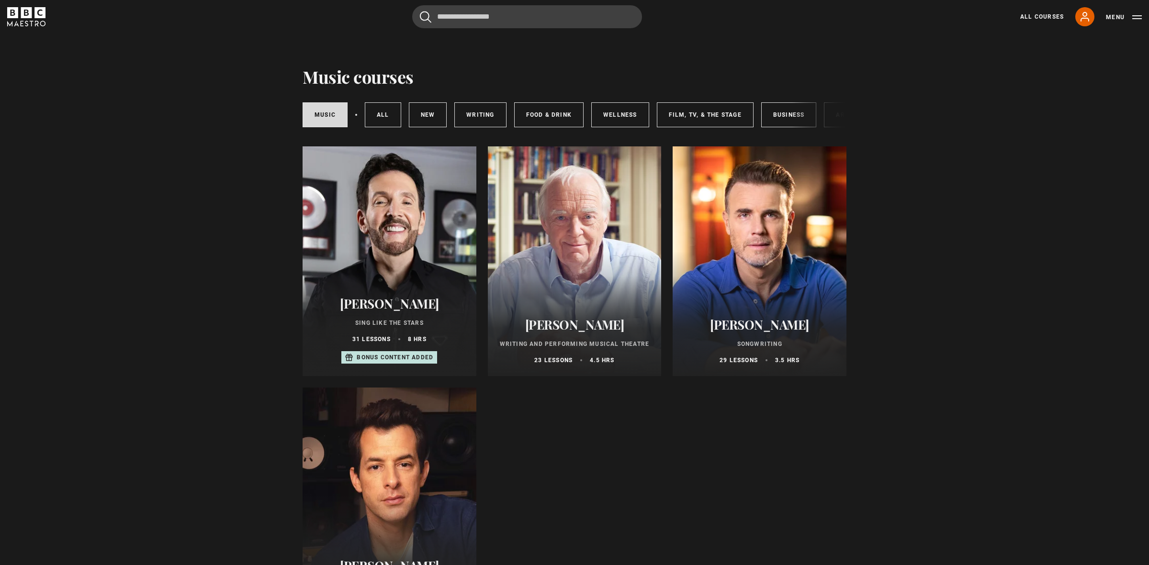
scroll to position [0, 0]
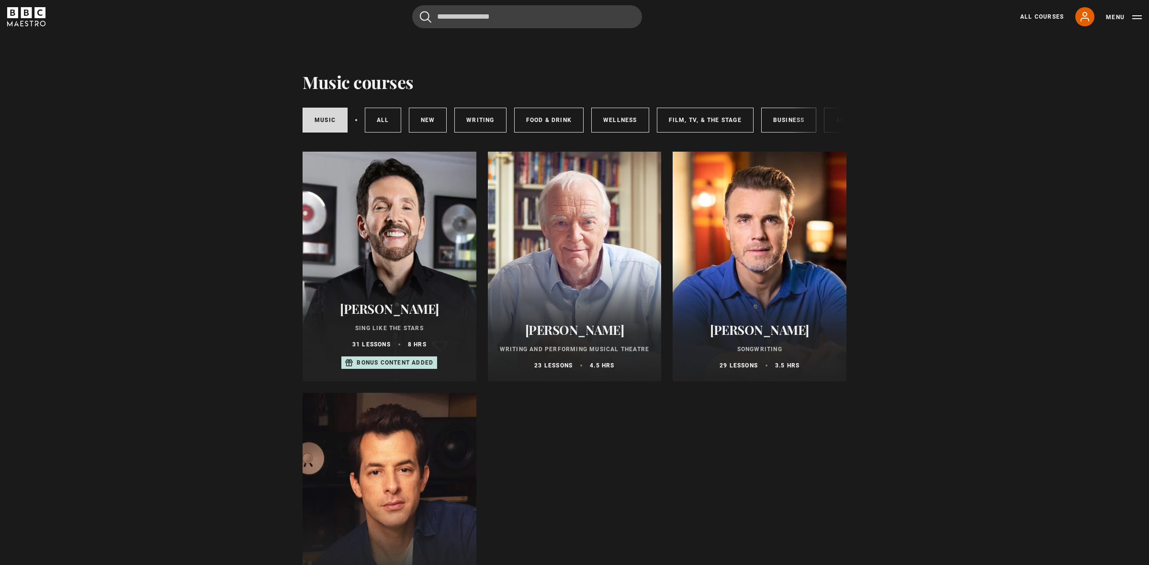
click at [789, 142] on div "Music All courses New courses Writing Food & Drink Wellness Film, TV, & The Sta…" at bounding box center [575, 118] width 544 height 52
click at [749, 141] on div "Music All courses New courses Writing Food & Drink Wellness Film, TV, & The Sta…" at bounding box center [575, 118] width 544 height 52
drag, startPoint x: 557, startPoint y: 134, endPoint x: 765, endPoint y: 139, distance: 207.9
click at [756, 141] on div "Music All courses New courses Writing Food & Drink Wellness Film, TV, & The Sta…" at bounding box center [575, 118] width 544 height 52
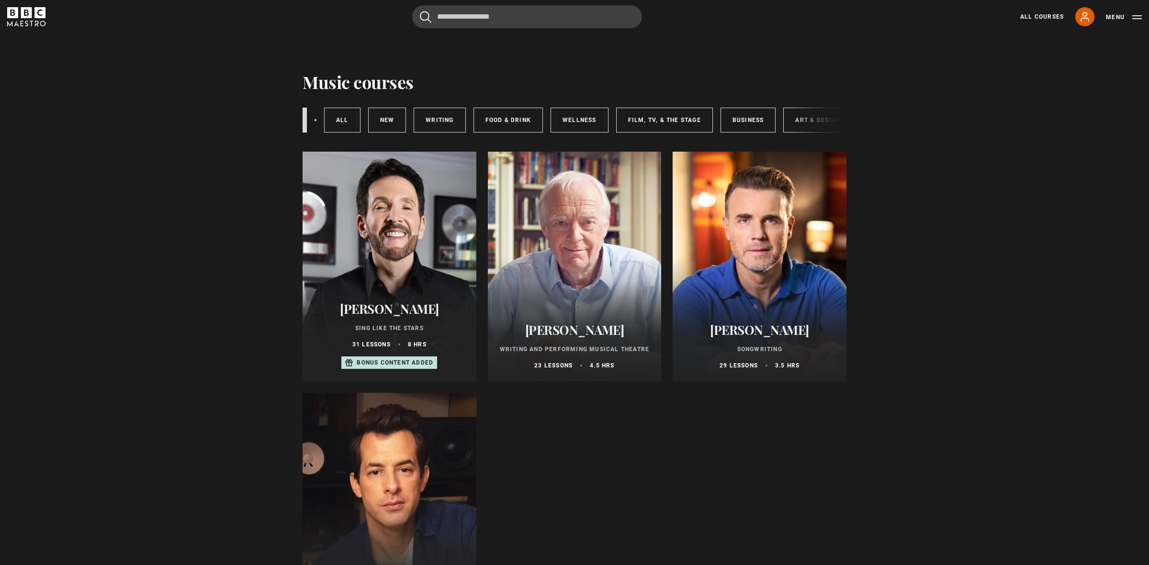
scroll to position [0, 0]
click at [281, 136] on div "Music courses Music All courses New courses Writing Food & Drink Wellness Film,…" at bounding box center [574, 370] width 617 height 673
click at [542, 122] on link "Food & Drink" at bounding box center [548, 120] width 69 height 25
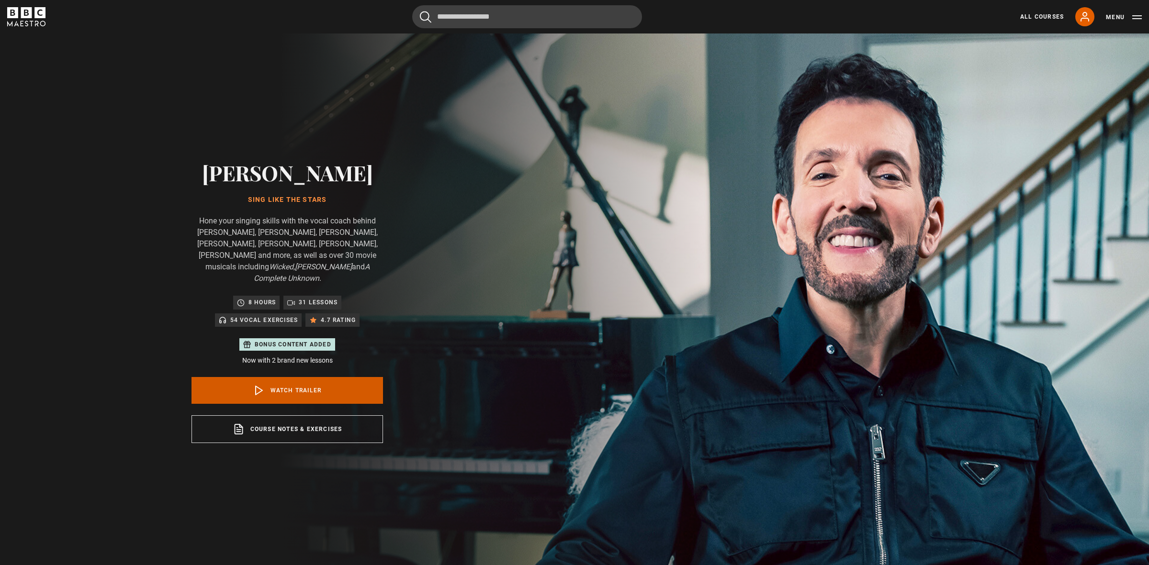
click at [295, 382] on link "Watch Trailer" at bounding box center [288, 390] width 192 height 27
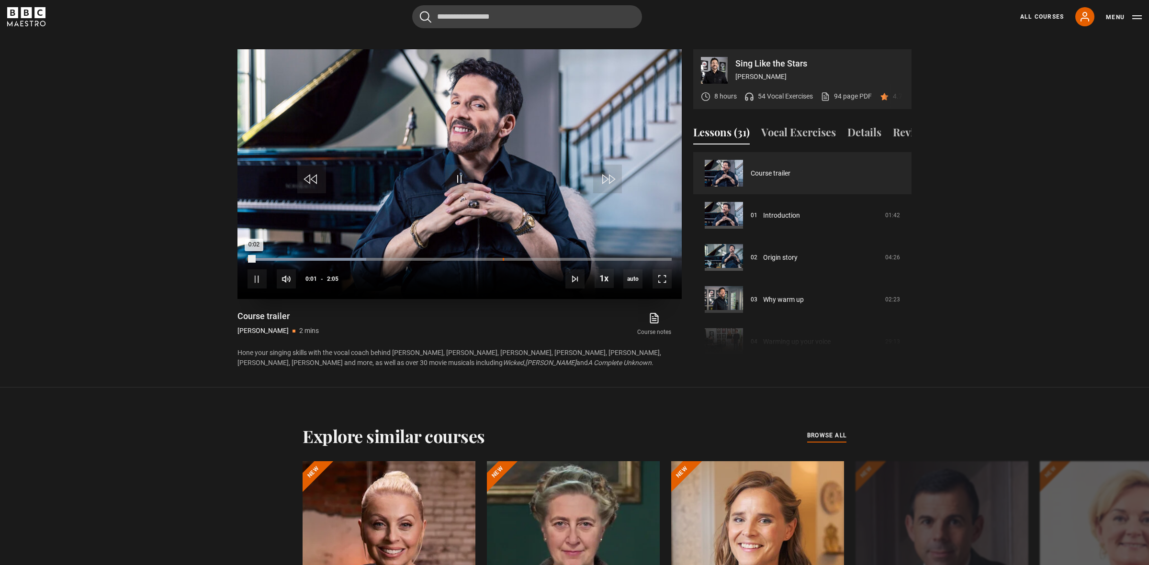
scroll to position [542, 0]
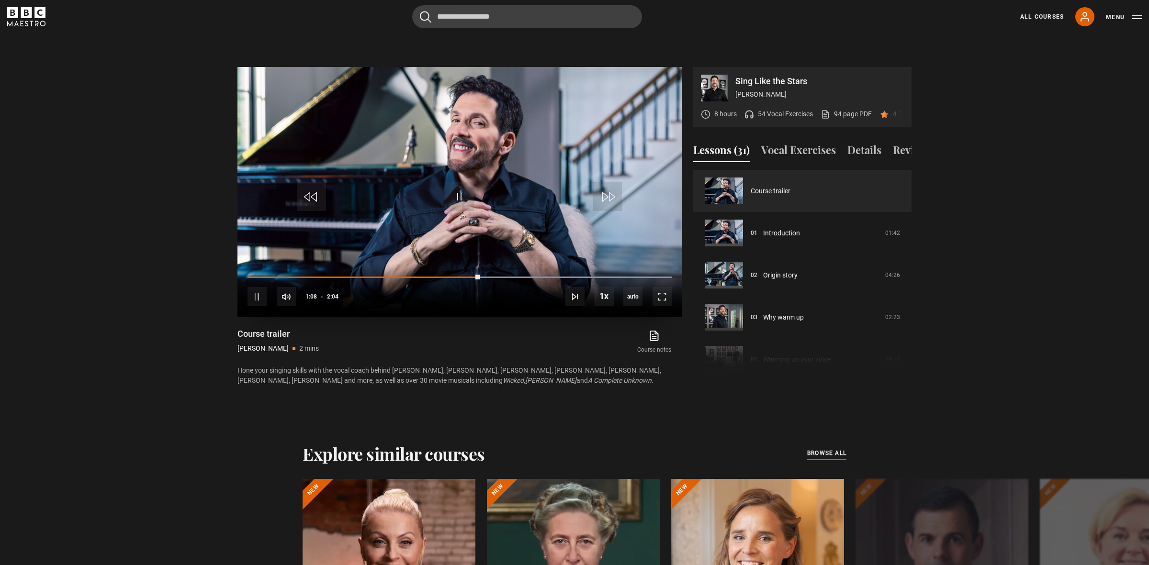
click at [543, 230] on video "Video Player" at bounding box center [460, 192] width 444 height 250
click at [457, 196] on span "Video Player" at bounding box center [459, 196] width 29 height 29
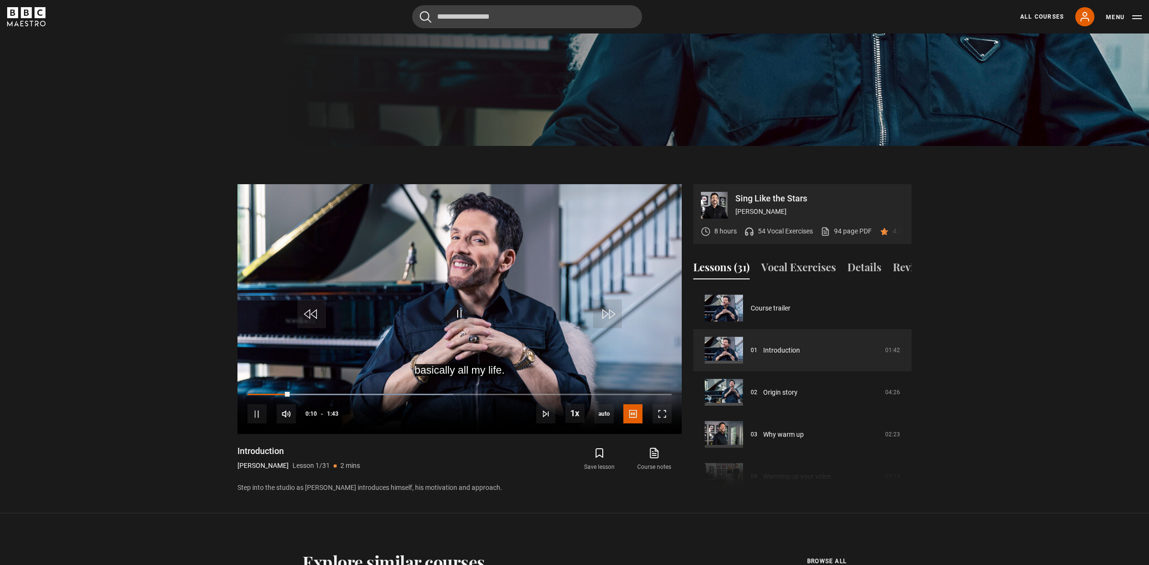
scroll to position [424, 0]
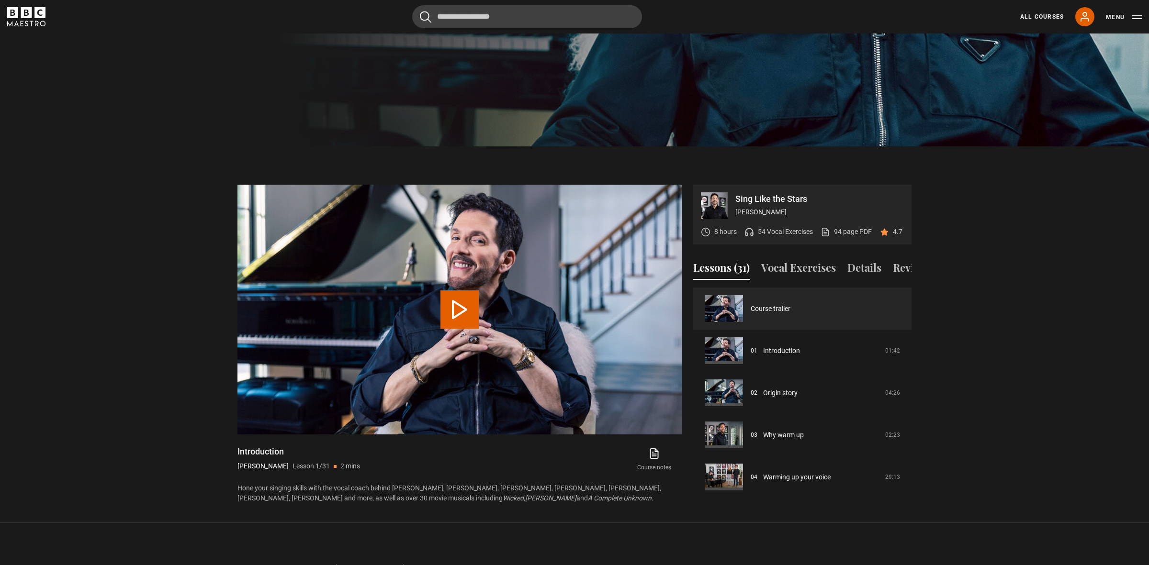
scroll to position [542, 0]
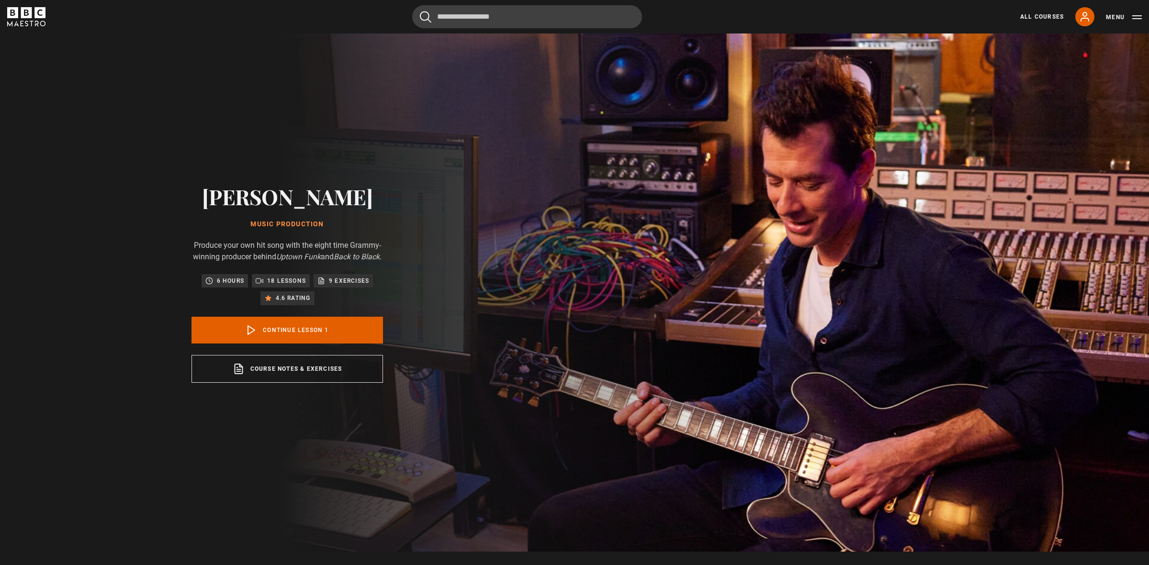
click at [290, 188] on h2 "[PERSON_NAME]" at bounding box center [288, 196] width 192 height 24
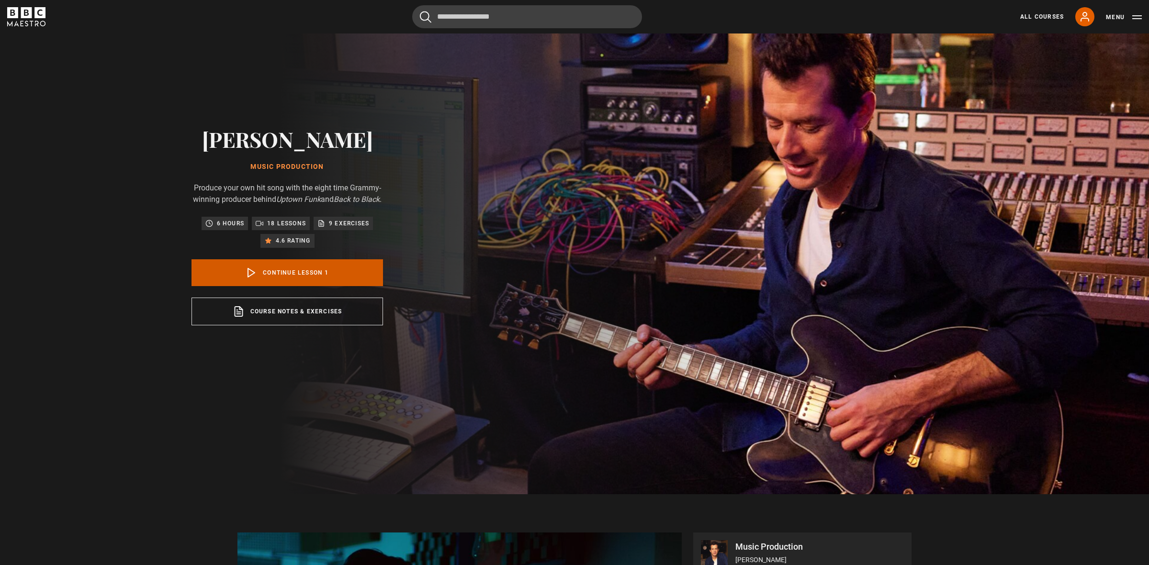
click at [298, 278] on link "Continue lesson 1" at bounding box center [288, 273] width 192 height 27
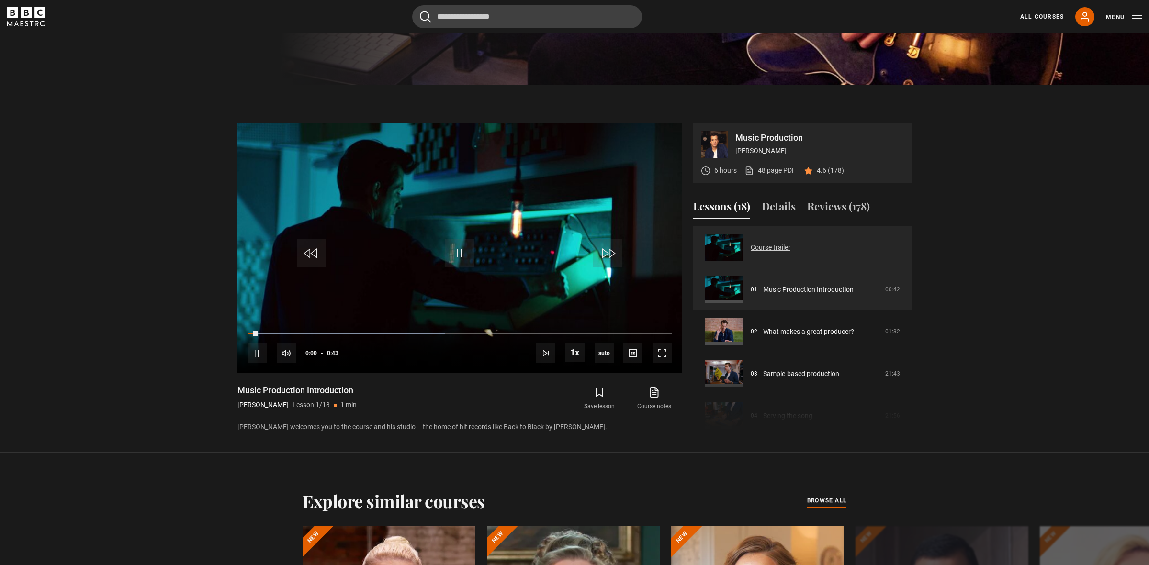
scroll to position [483, 0]
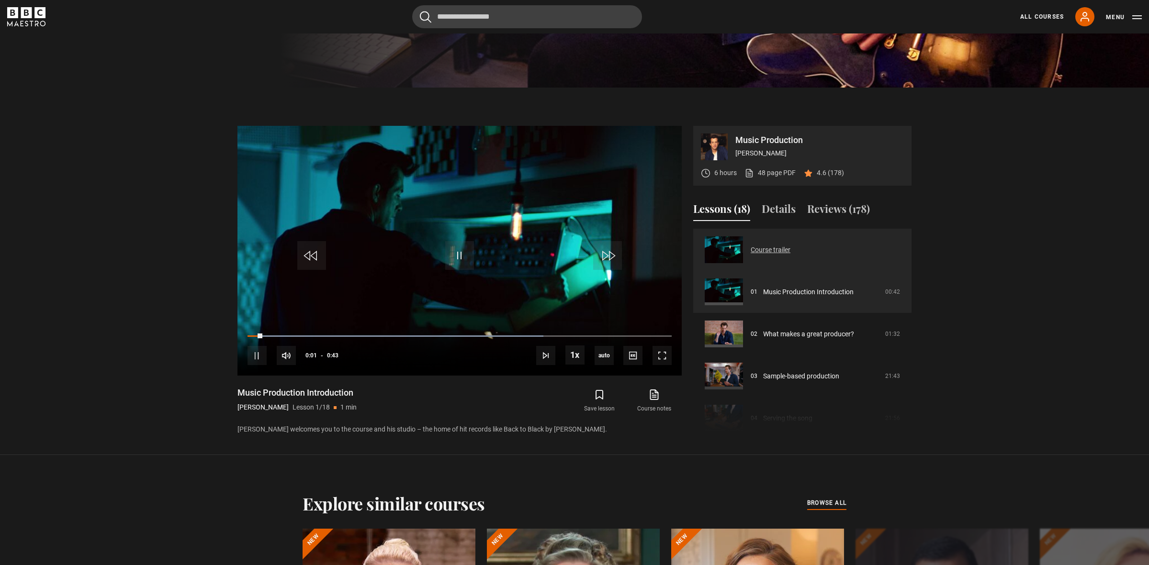
click at [791, 255] on link "Course trailer" at bounding box center [771, 250] width 40 height 10
click at [769, 253] on link "Course trailer" at bounding box center [771, 250] width 40 height 10
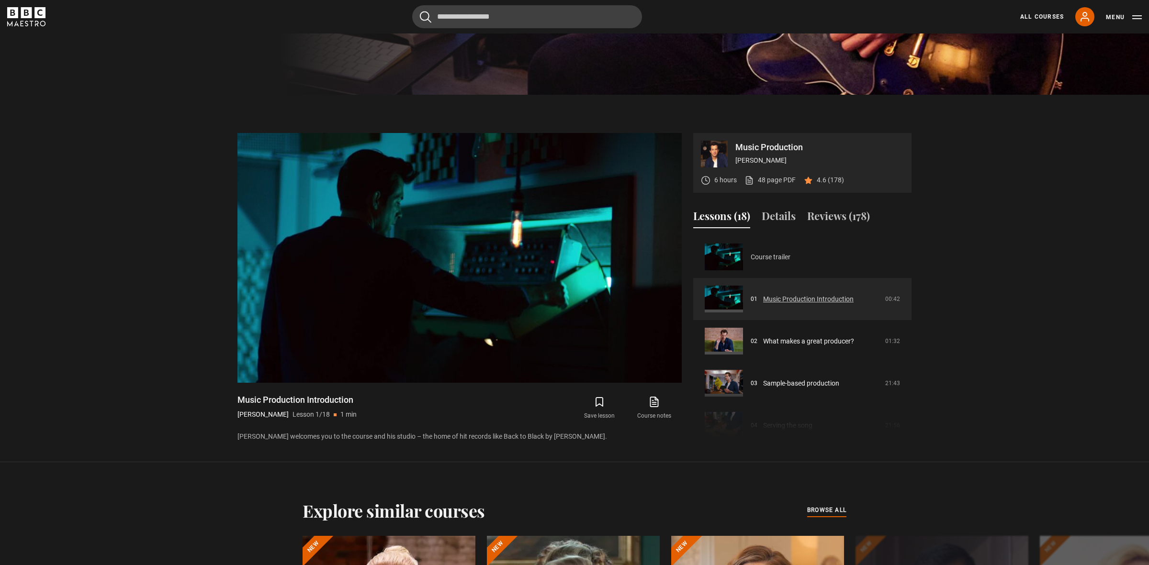
scroll to position [424, 0]
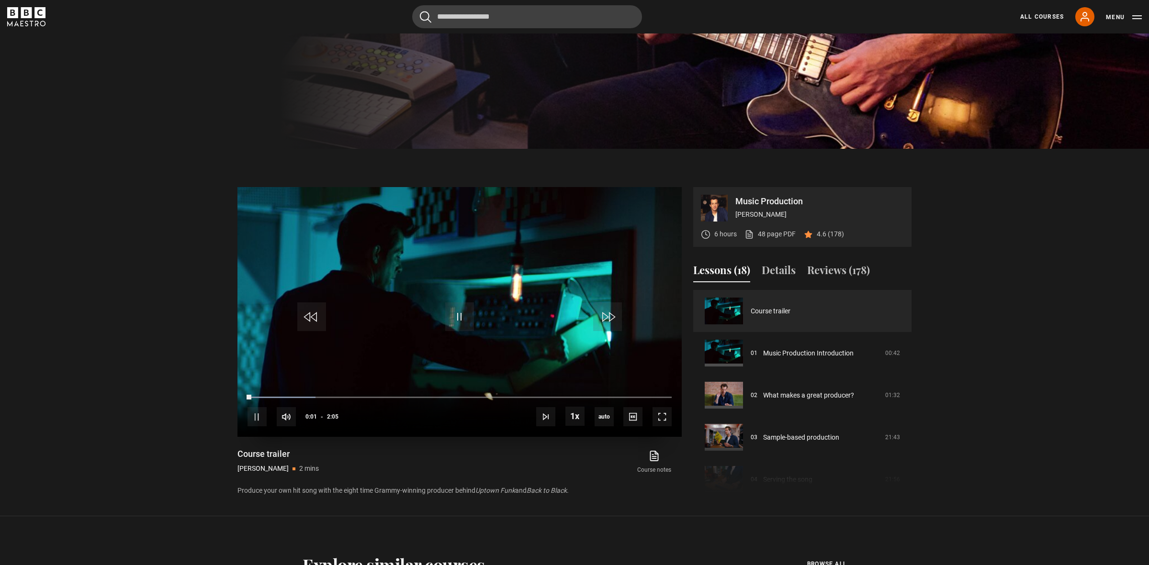
scroll to position [418, 0]
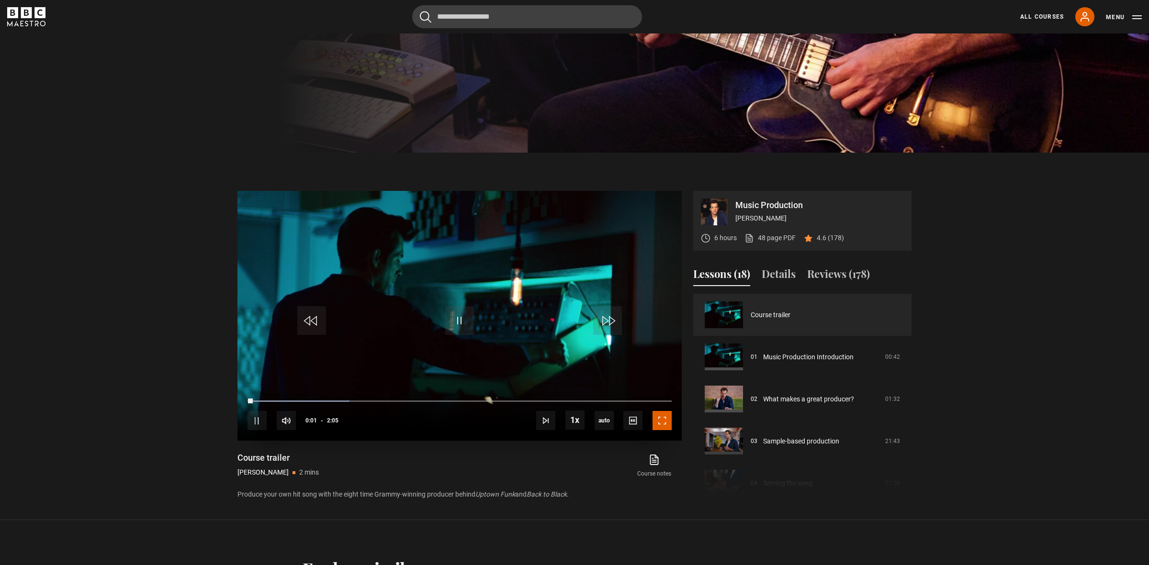
click at [663, 421] on span "Video Player" at bounding box center [662, 420] width 19 height 19
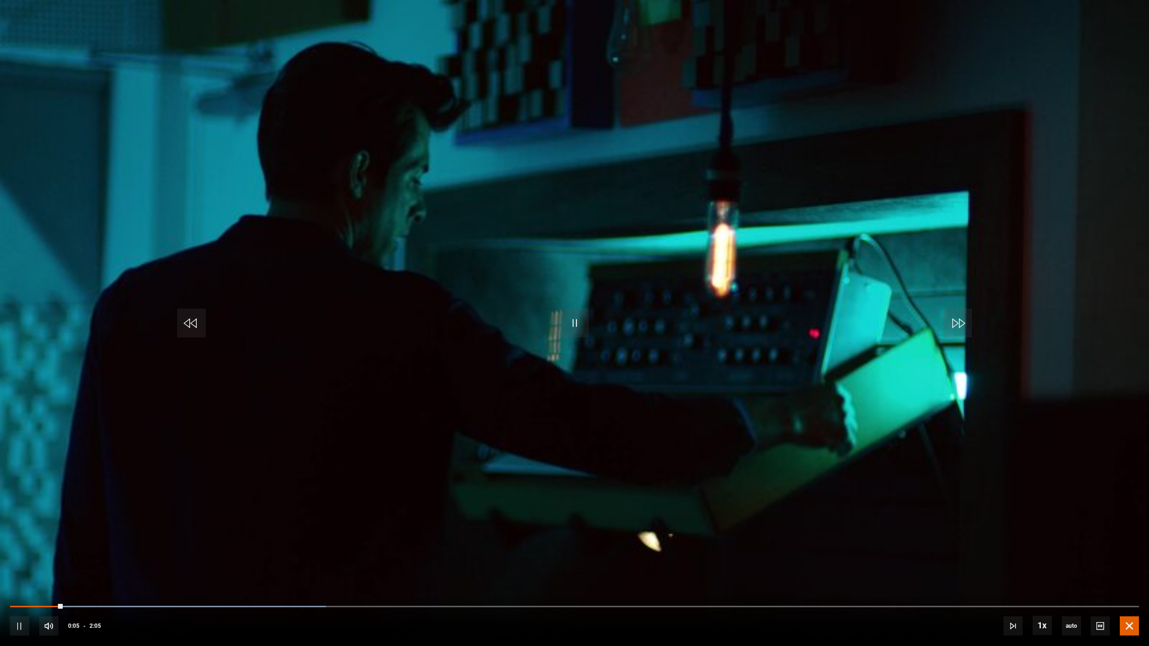
click at [1128, 565] on span "Video Player" at bounding box center [1129, 626] width 19 height 19
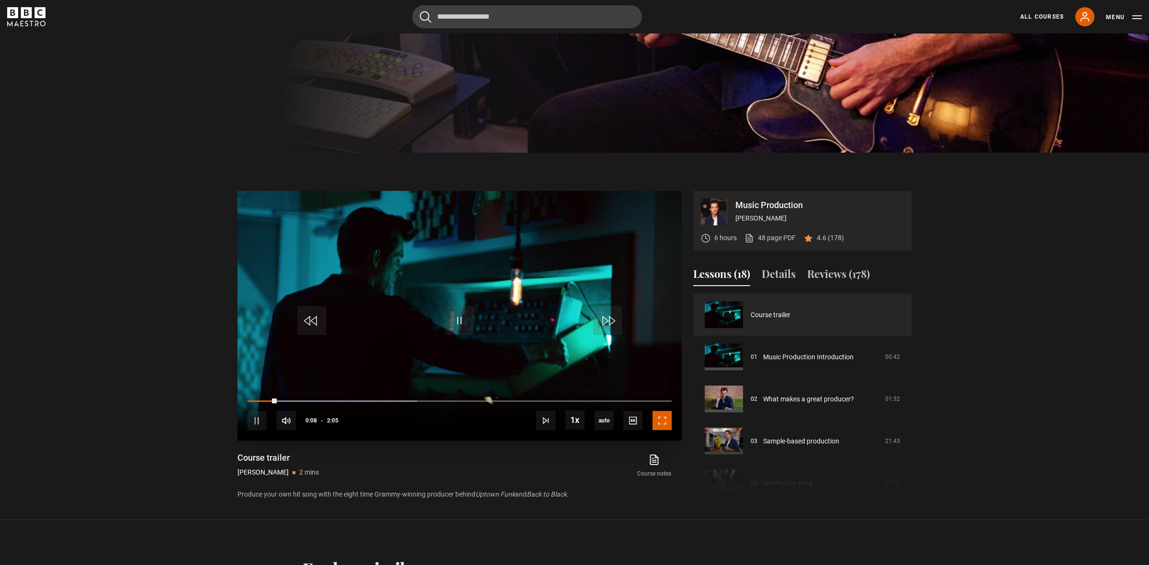
click at [663, 418] on span "Video Player" at bounding box center [662, 420] width 19 height 19
click at [485, 310] on video "Video Player" at bounding box center [460, 316] width 444 height 250
click at [455, 318] on span "Video Player" at bounding box center [459, 320] width 29 height 29
click at [460, 319] on span "Video Player" at bounding box center [459, 320] width 29 height 29
click at [456, 318] on span "Video Player" at bounding box center [459, 320] width 29 height 29
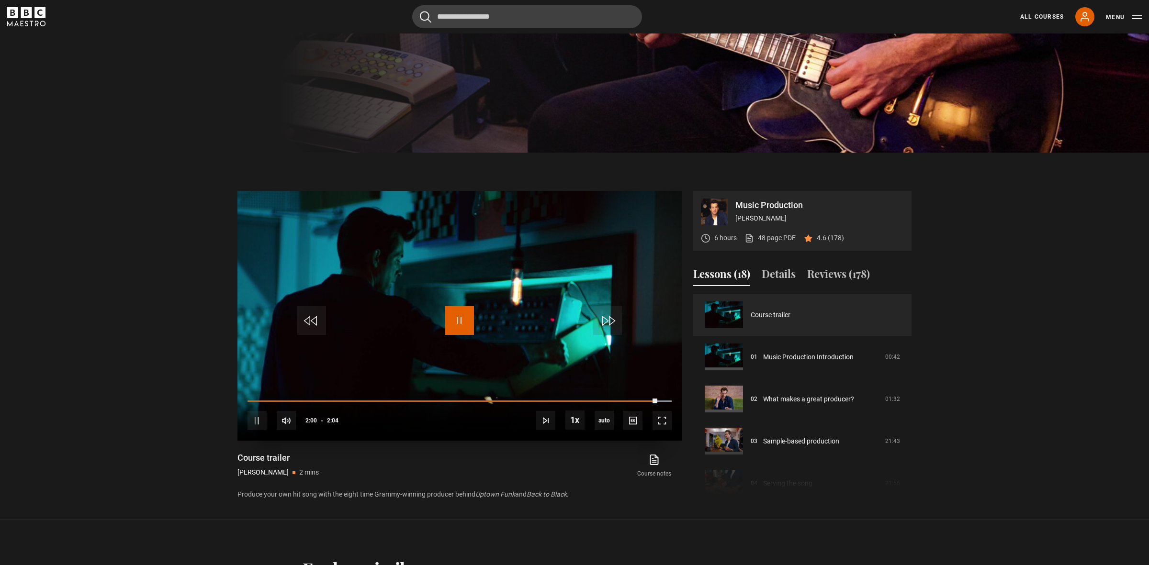
click at [459, 314] on span "Video Player" at bounding box center [459, 320] width 29 height 29
click at [461, 316] on span "Video Player" at bounding box center [459, 320] width 29 height 29
click at [465, 320] on span "Video Player" at bounding box center [459, 320] width 29 height 29
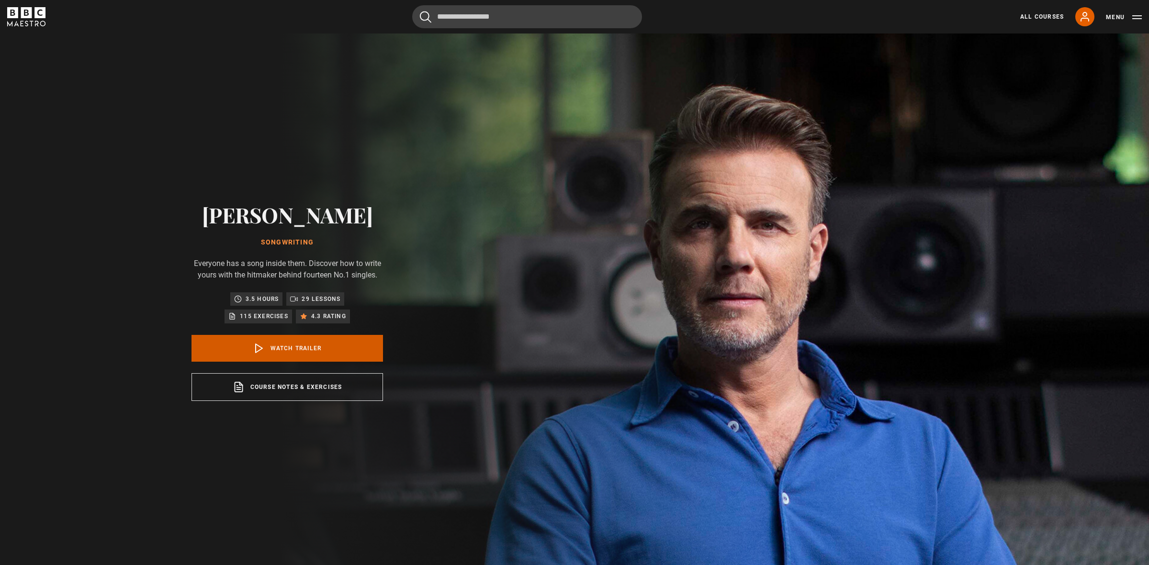
click at [291, 337] on link "Watch Trailer" at bounding box center [288, 348] width 192 height 27
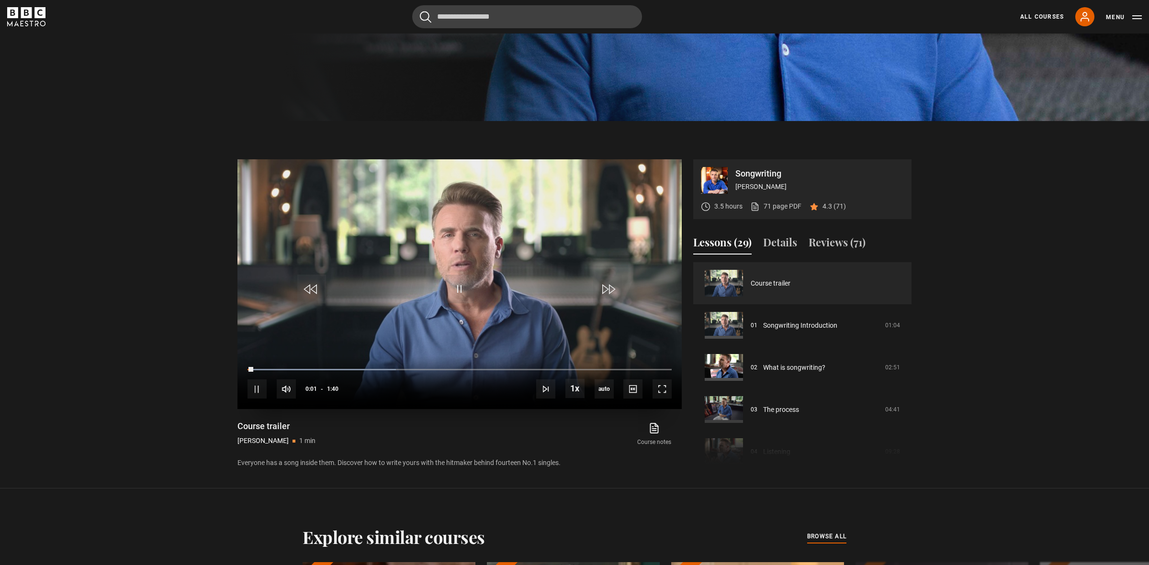
scroll to position [441, 0]
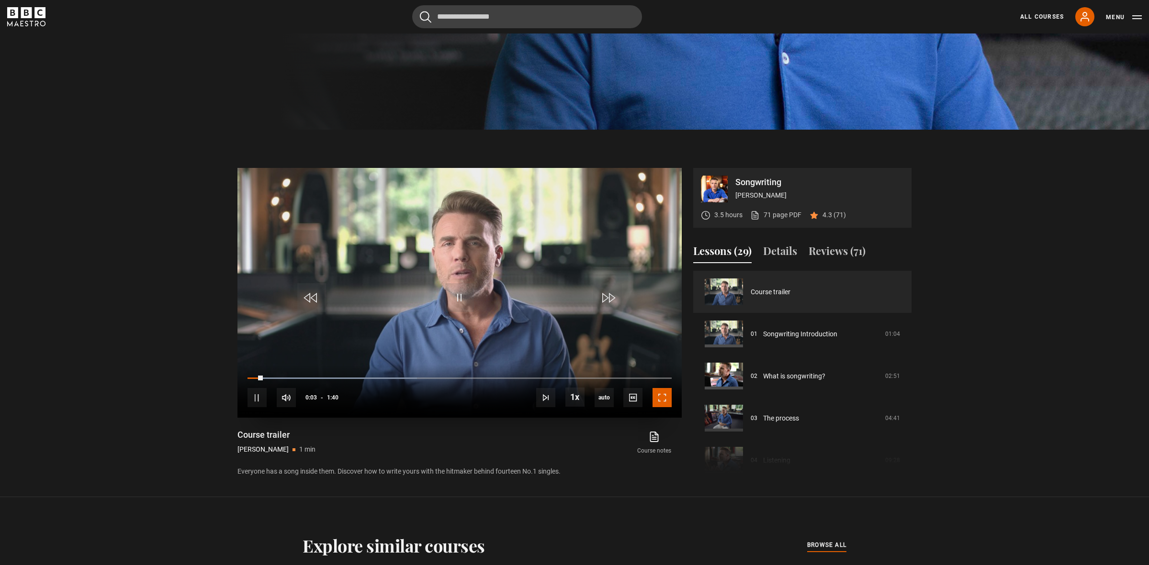
click at [662, 398] on span "Video Player" at bounding box center [662, 397] width 19 height 19
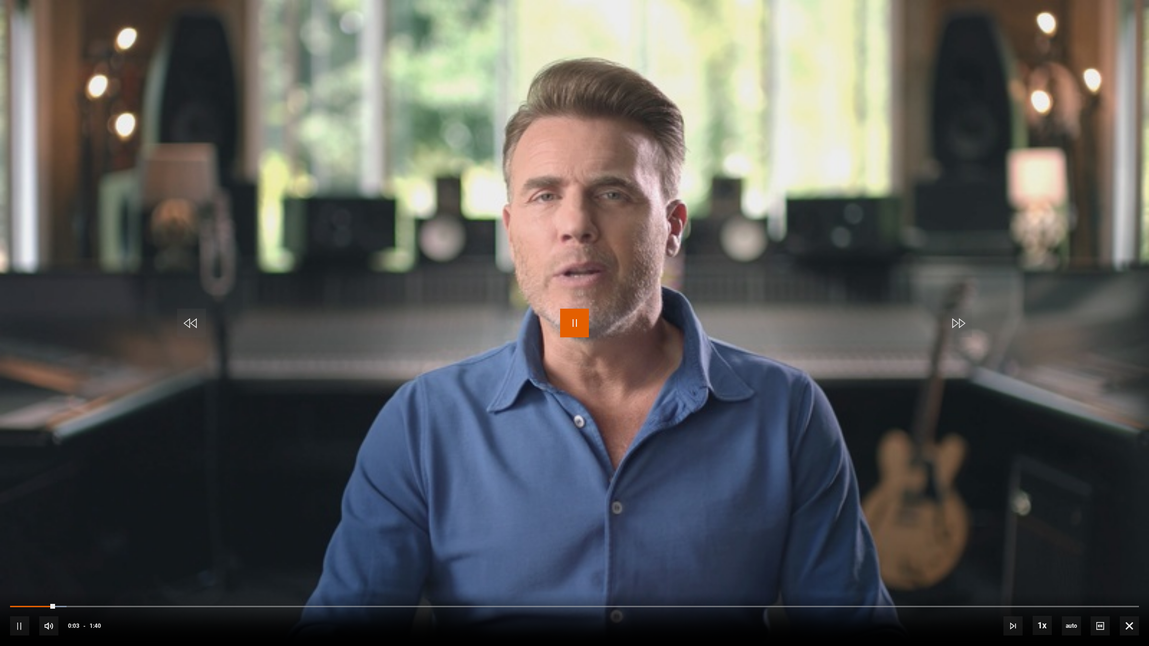
click at [571, 336] on span "Video Player" at bounding box center [574, 323] width 29 height 29
click at [575, 322] on span "Video Player" at bounding box center [574, 323] width 29 height 29
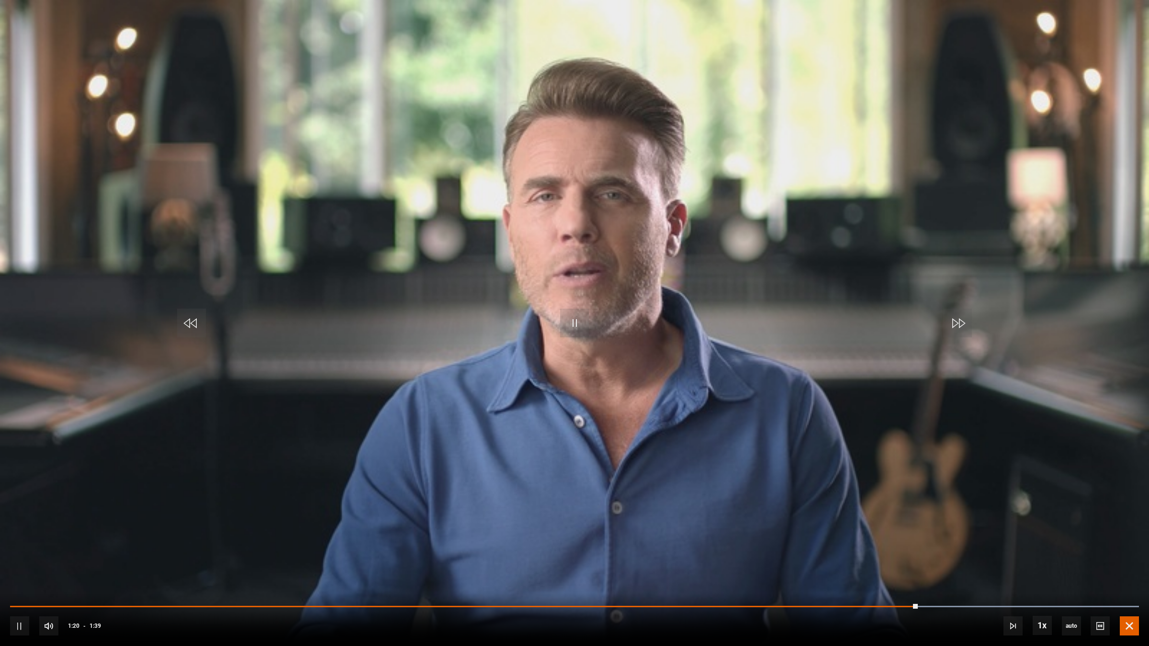
click at [1129, 565] on span "Video Player" at bounding box center [1129, 626] width 19 height 19
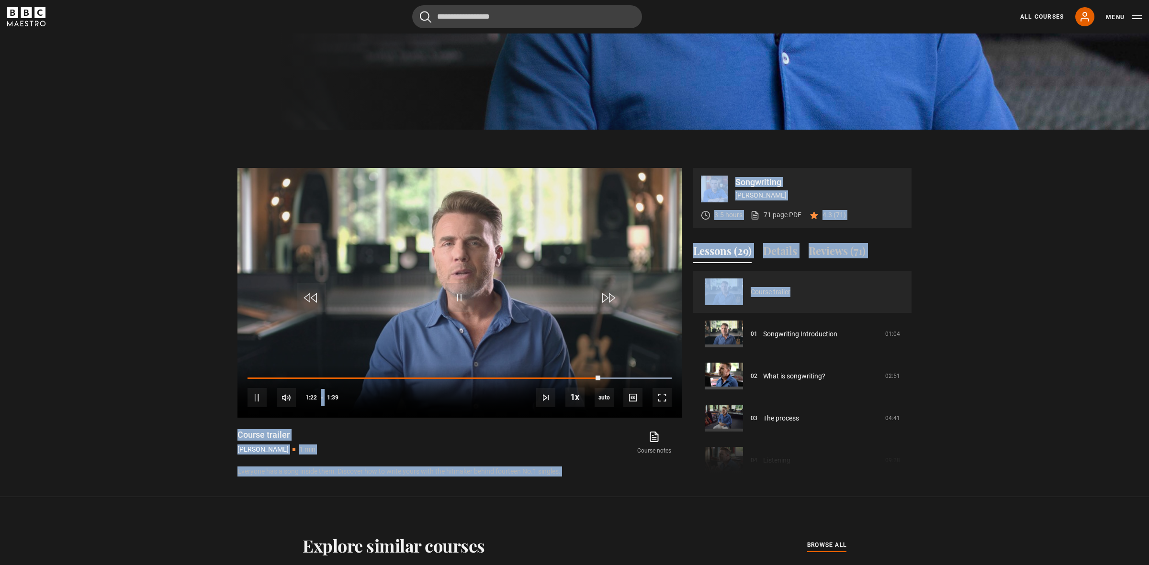
drag, startPoint x: 192, startPoint y: 117, endPoint x: 853, endPoint y: 290, distance: 683.6
click at [833, 288] on div "Gary Barlow Songwriting Everyone has a song inside them. Discover how to write …" at bounding box center [574, 45] width 1149 height 905
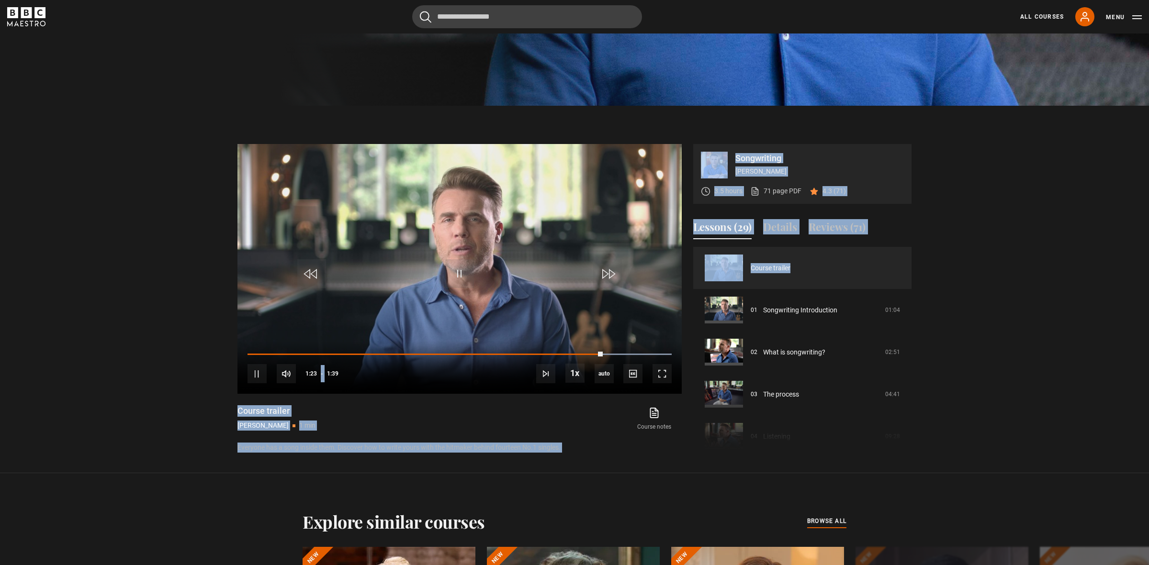
scroll to position [469, 0]
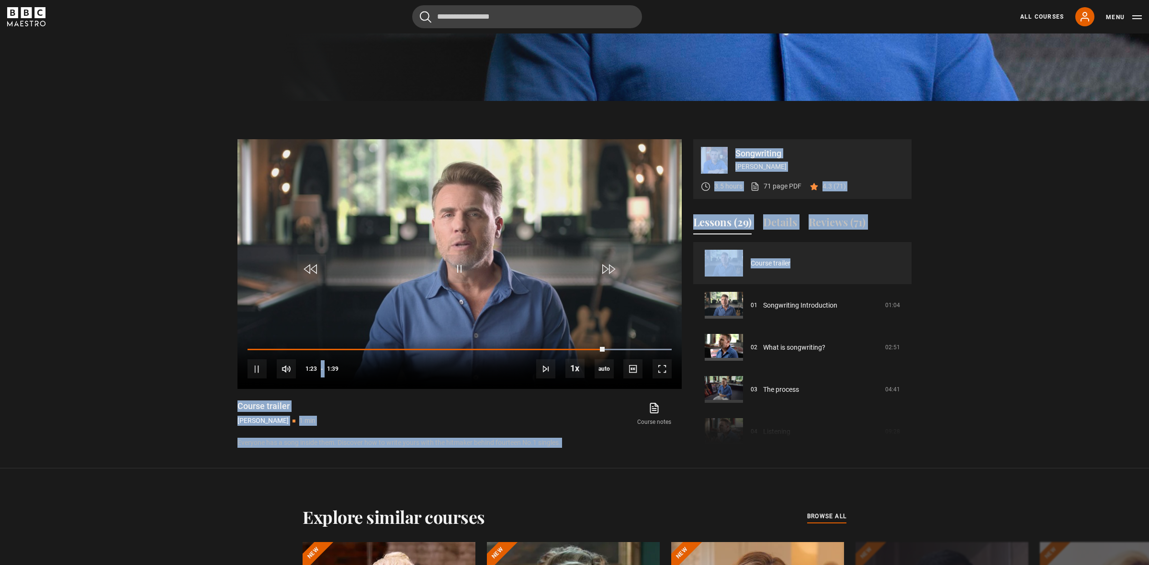
drag, startPoint x: 986, startPoint y: 388, endPoint x: 1052, endPoint y: 383, distance: 65.3
click at [1051, 389] on section "Songwriting Gary Barlow 3.5 hours 71 page PDF (opens in new tab) 4.3 (71) Video…" at bounding box center [574, 285] width 1149 height 368
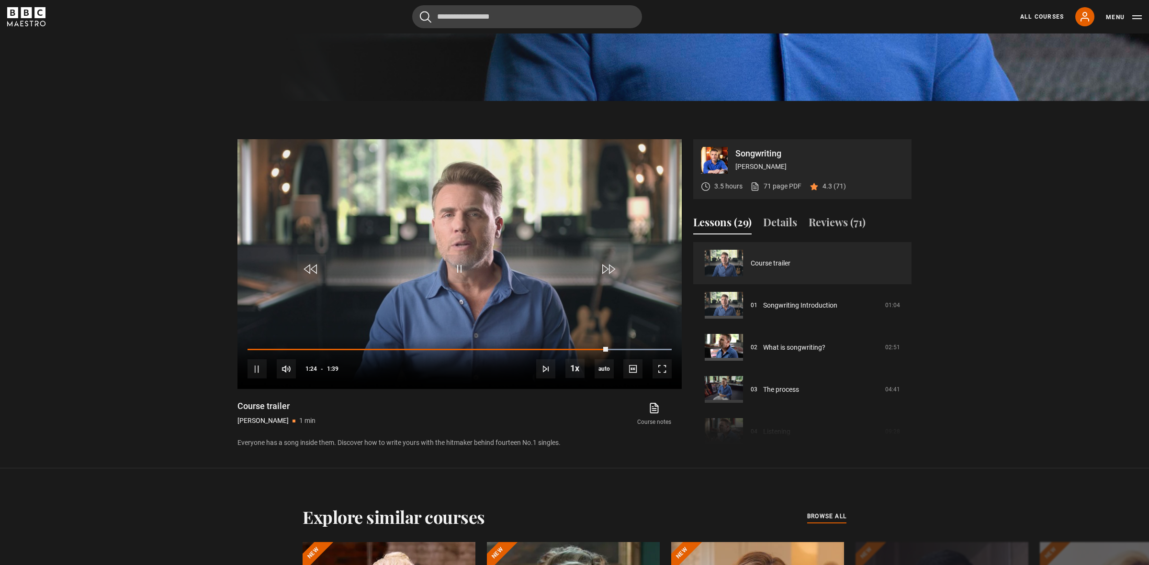
click at [1045, 276] on section "Songwriting Gary Barlow 3.5 hours 71 page PDF (opens in new tab) 4.3 (71) Video…" at bounding box center [574, 285] width 1149 height 368
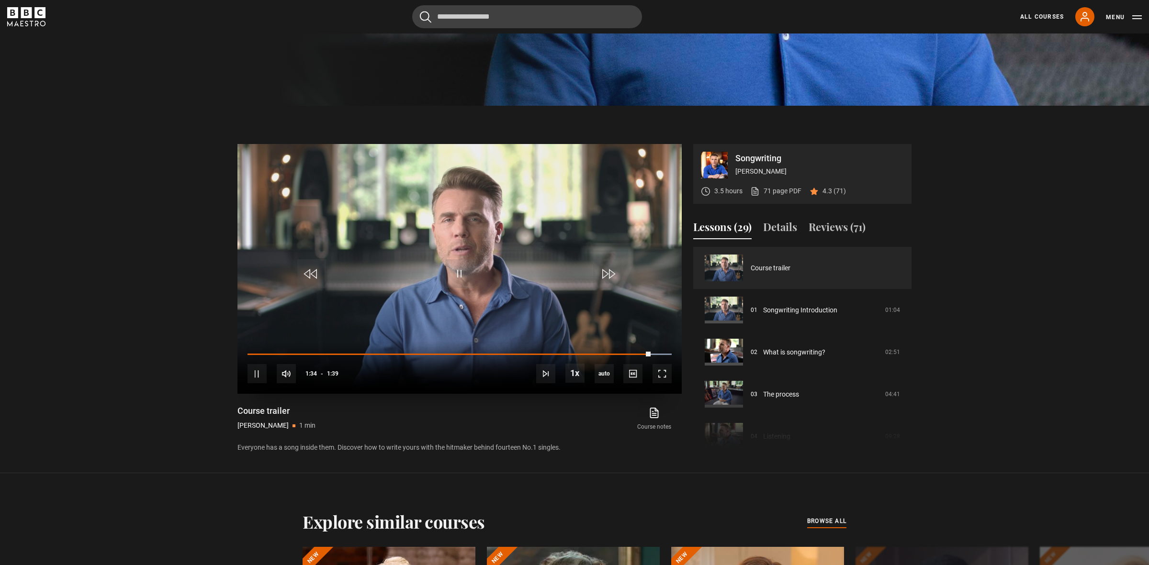
scroll to position [463, 0]
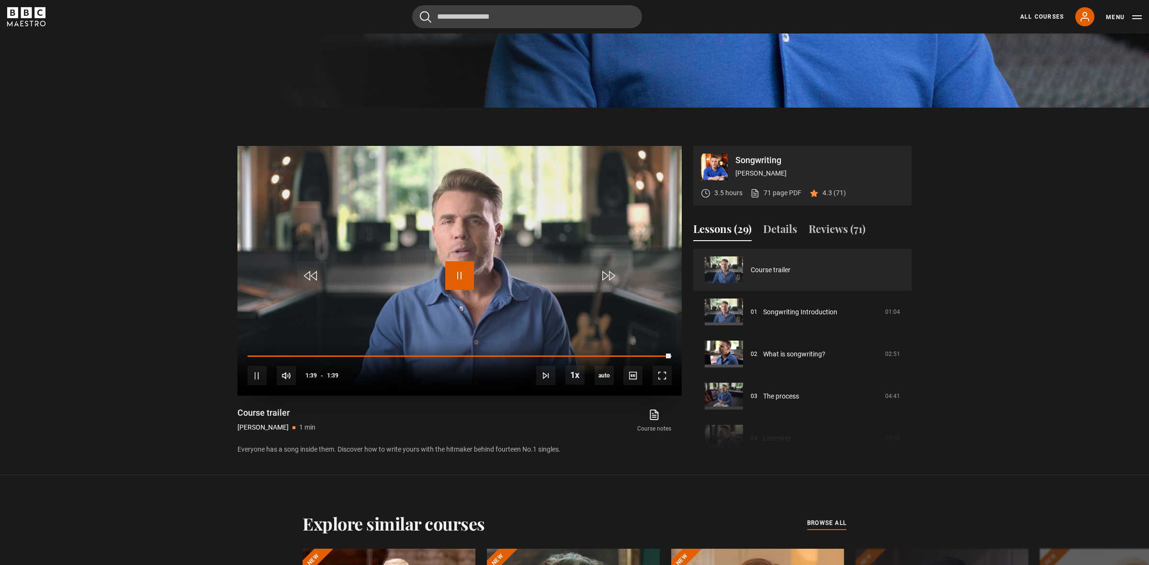
click at [458, 273] on span "Video Player" at bounding box center [459, 275] width 29 height 29
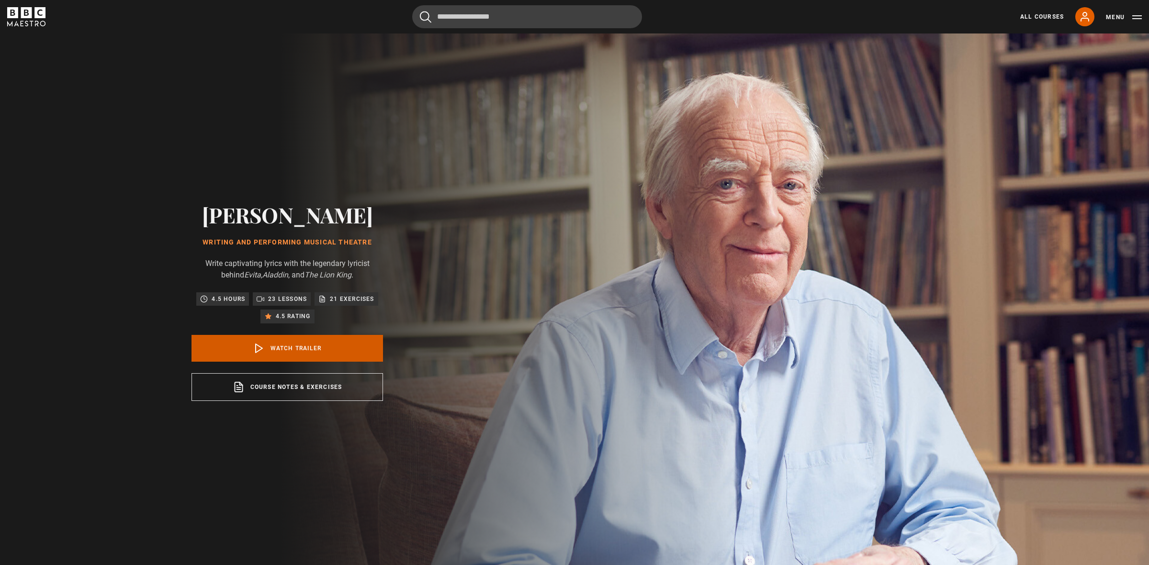
click at [305, 347] on link "Watch Trailer" at bounding box center [288, 348] width 192 height 27
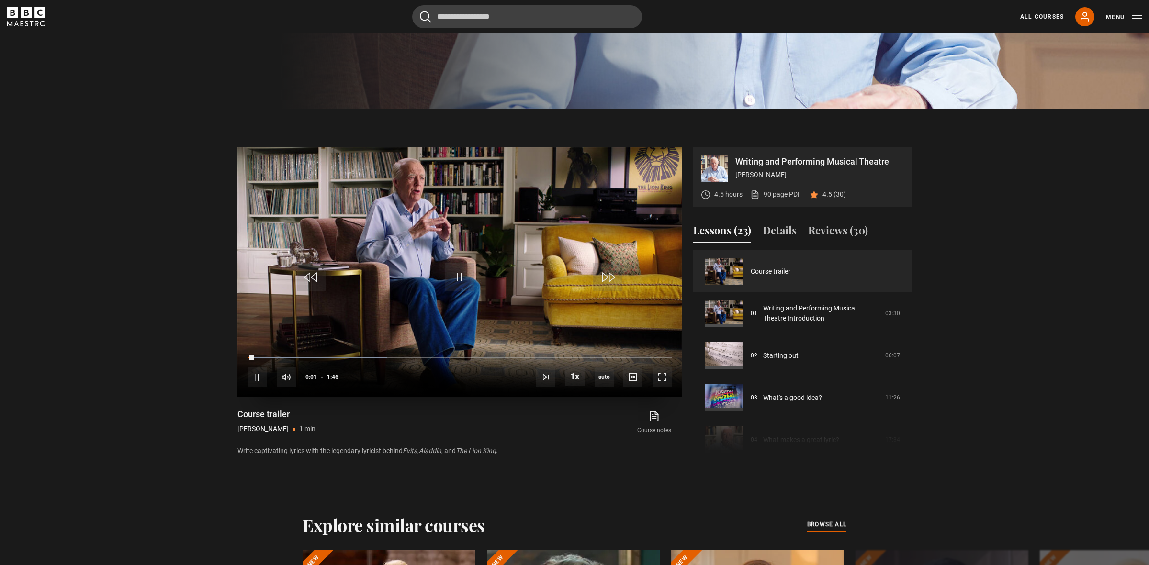
scroll to position [460, 0]
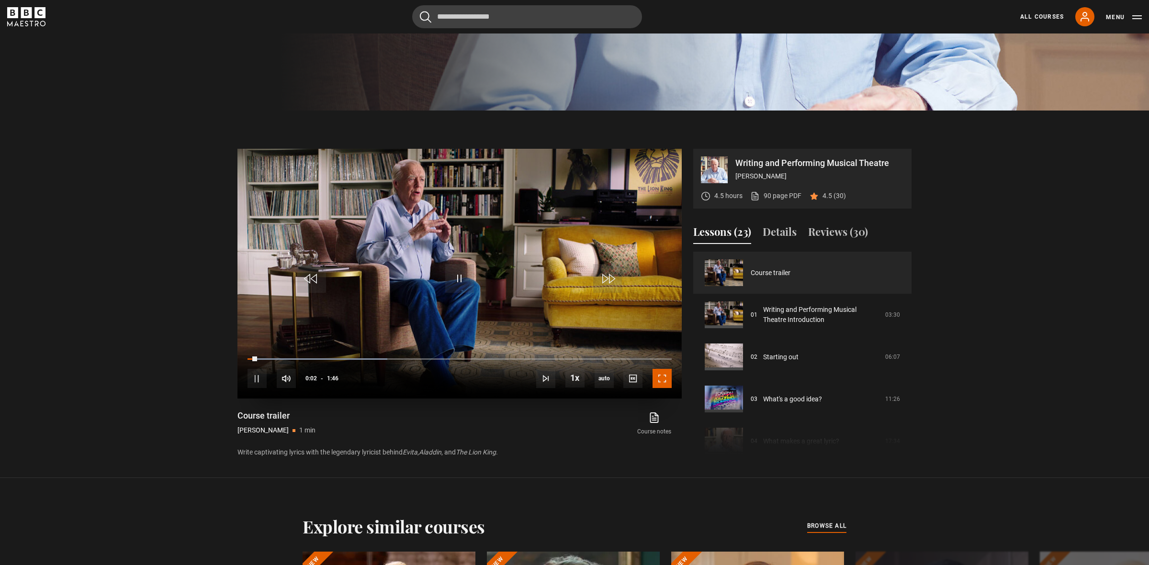
drag, startPoint x: 661, startPoint y: 377, endPoint x: 660, endPoint y: 430, distance: 52.2
click at [660, 377] on span "Video Player" at bounding box center [662, 378] width 19 height 19
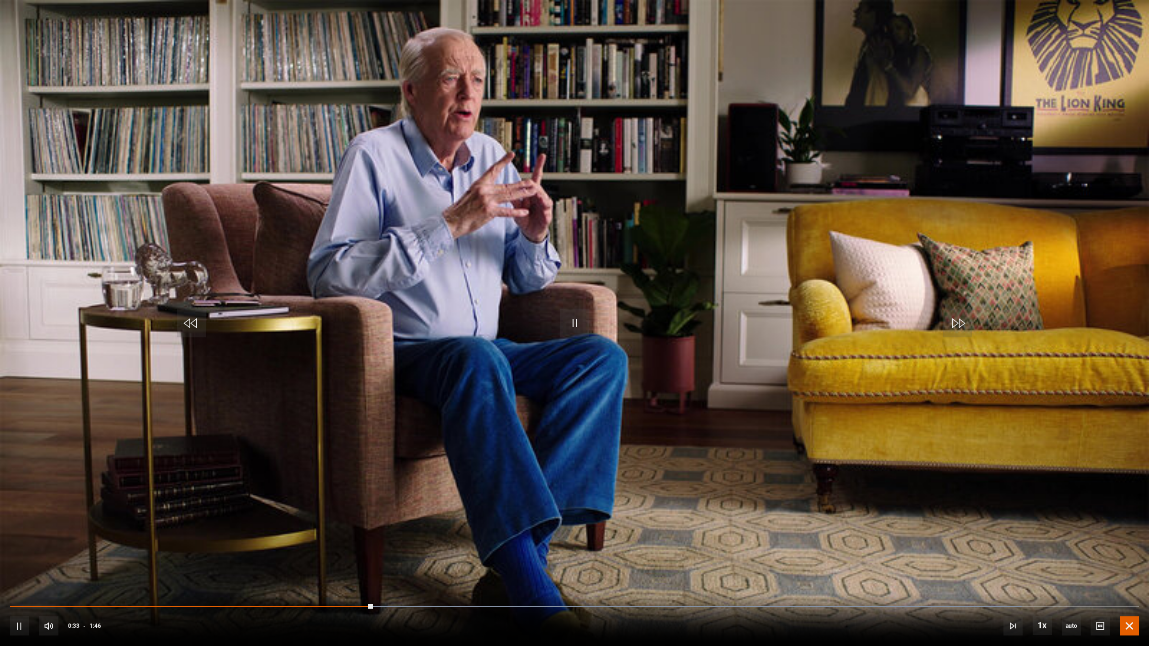
click at [1131, 565] on span "Video Player" at bounding box center [1129, 626] width 19 height 19
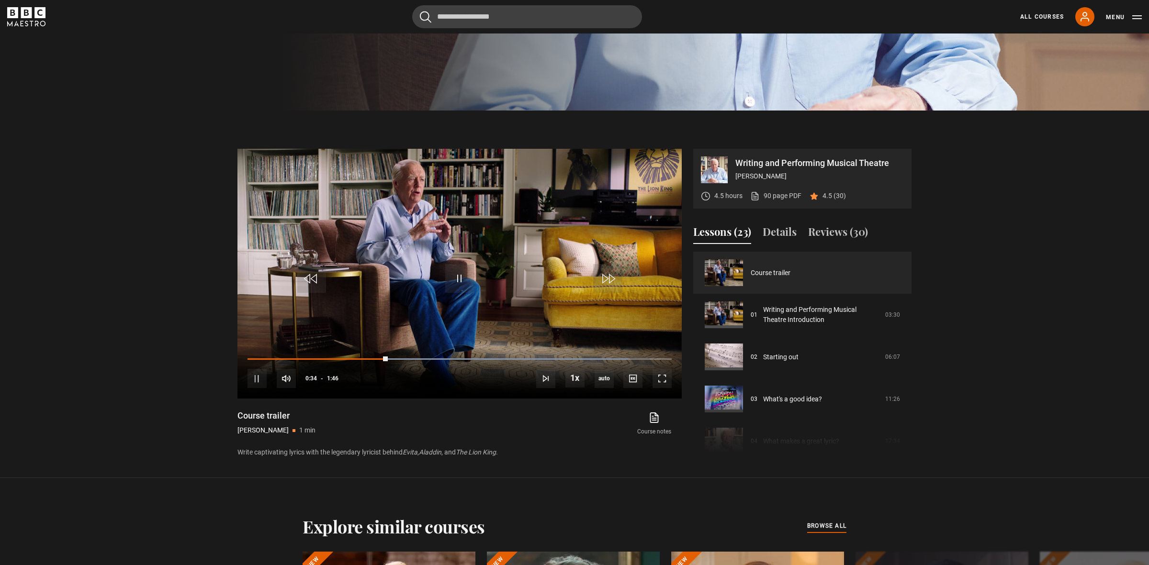
click at [146, 220] on section "Writing and Performing Musical Theatre Sir Tim Rice 4.5 hours 90 page PDF (open…" at bounding box center [574, 295] width 1149 height 368
drag, startPoint x: 151, startPoint y: 117, endPoint x: 1003, endPoint y: 522, distance: 943.3
click at [1001, 526] on main "Sir Tim Rice Writing and Performing Musical Theatre Write captivating lyrics wi…" at bounding box center [574, 322] width 1149 height 1497
click at [1039, 452] on section "Writing and Performing Musical Theatre Sir Tim Rice 4.5 hours 90 page PDF (open…" at bounding box center [574, 295] width 1149 height 368
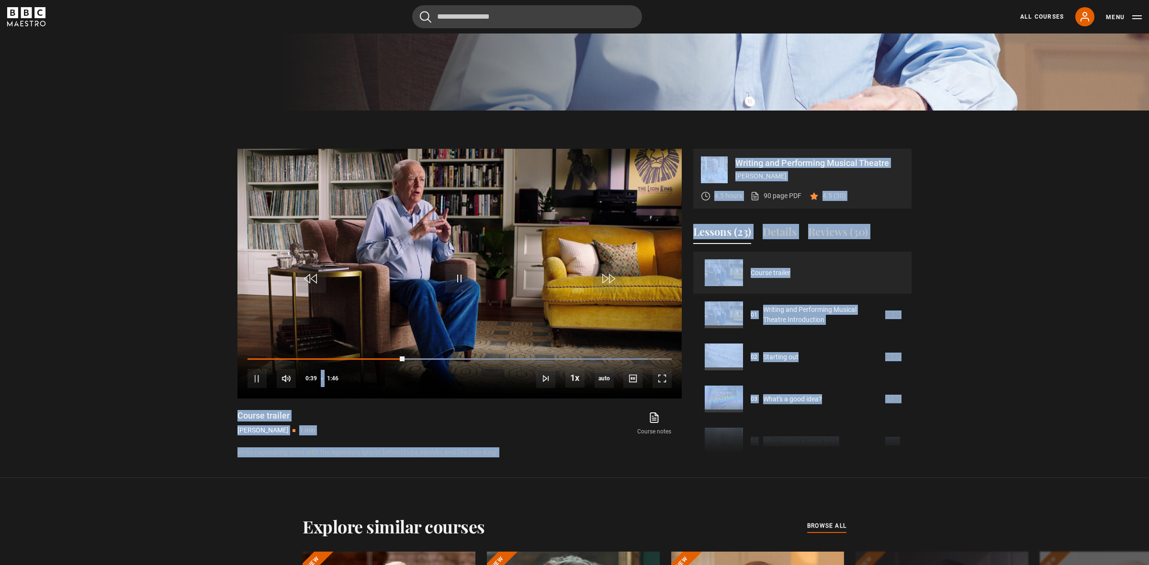
drag, startPoint x: 1040, startPoint y: 451, endPoint x: 204, endPoint y: 68, distance: 918.9
click at [204, 68] on div "Sir Tim Rice Writing and Performing Musical Theatre Write captivating lyrics wi…" at bounding box center [574, 26] width 1149 height 905
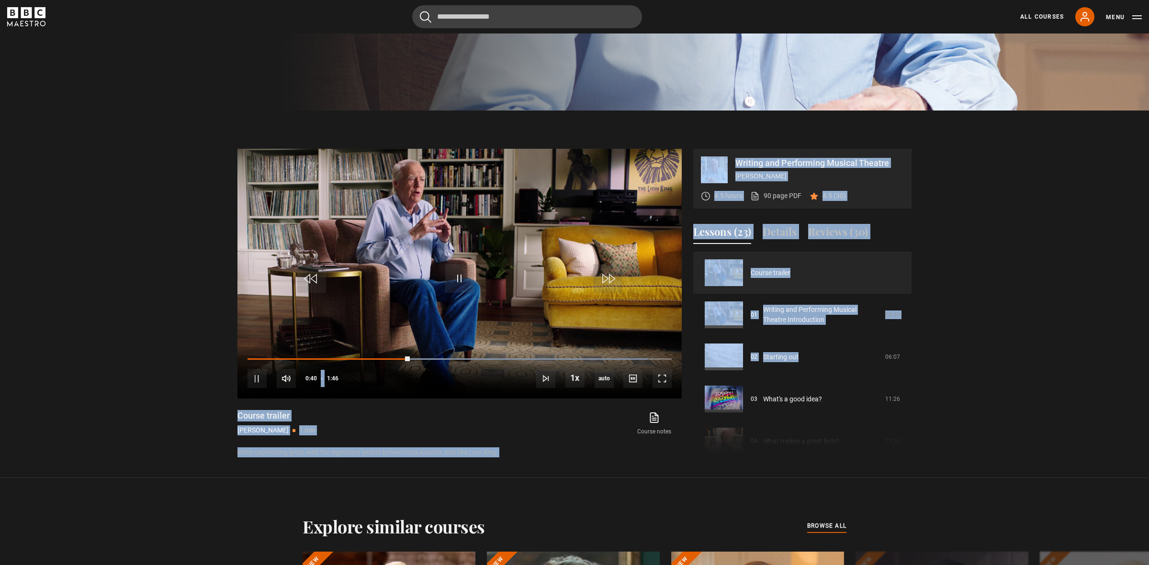
drag, startPoint x: 370, startPoint y: 182, endPoint x: 882, endPoint y: 419, distance: 564.3
click at [868, 413] on div "Sir Tim Rice Writing and Performing Musical Theatre Write captivating lyrics wi…" at bounding box center [574, 26] width 1149 height 905
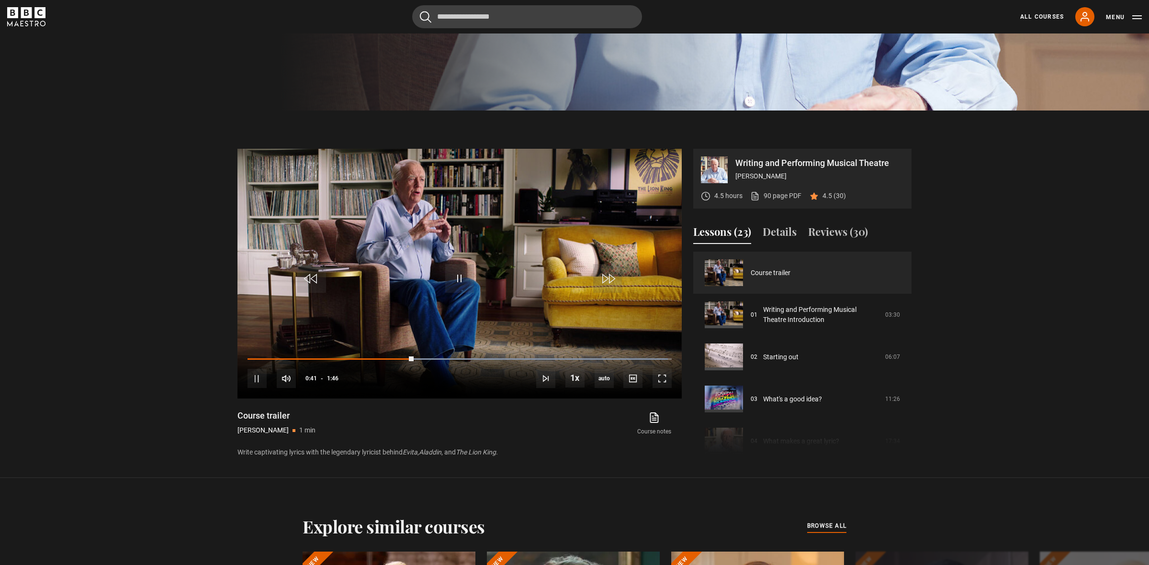
click at [1049, 429] on section "Writing and Performing Musical Theatre Sir Tim Rice 4.5 hours 90 page PDF (open…" at bounding box center [574, 295] width 1149 height 368
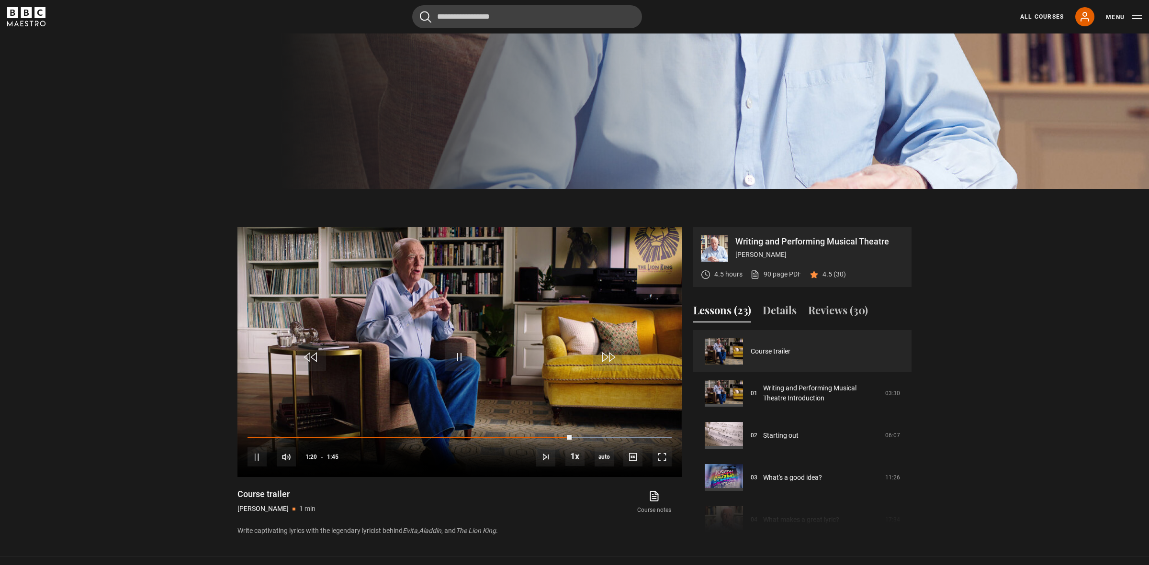
scroll to position [382, 0]
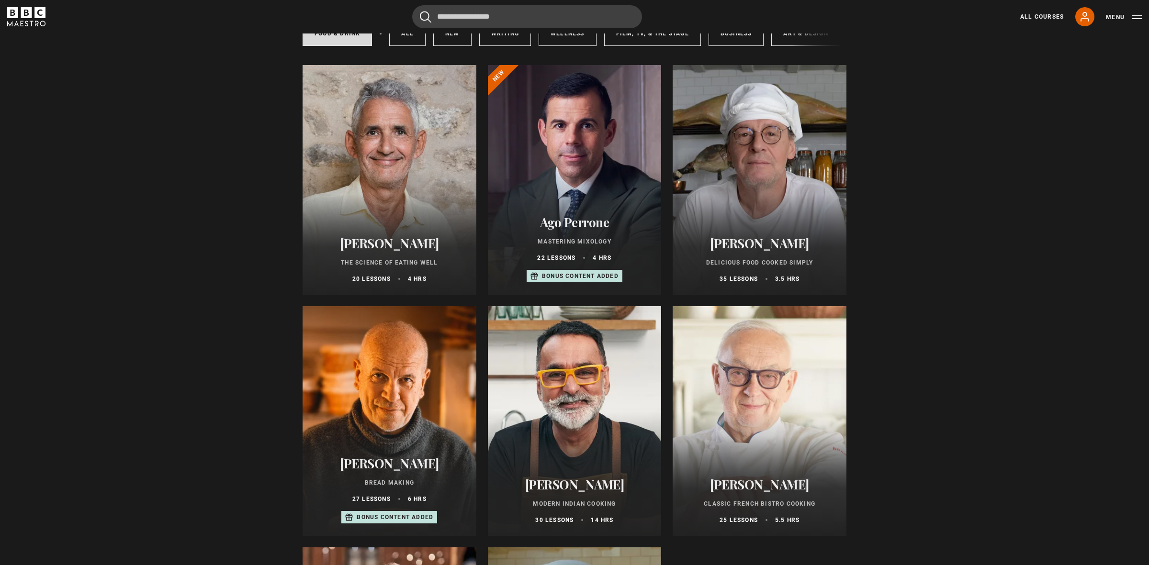
scroll to position [85, 0]
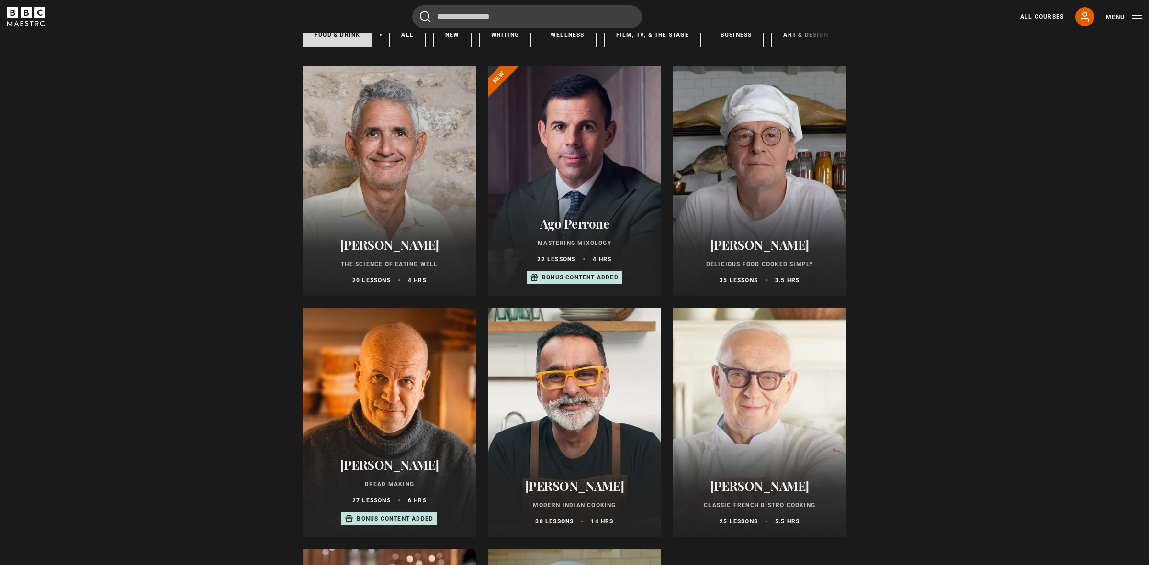
click at [754, 188] on div at bounding box center [760, 182] width 174 height 230
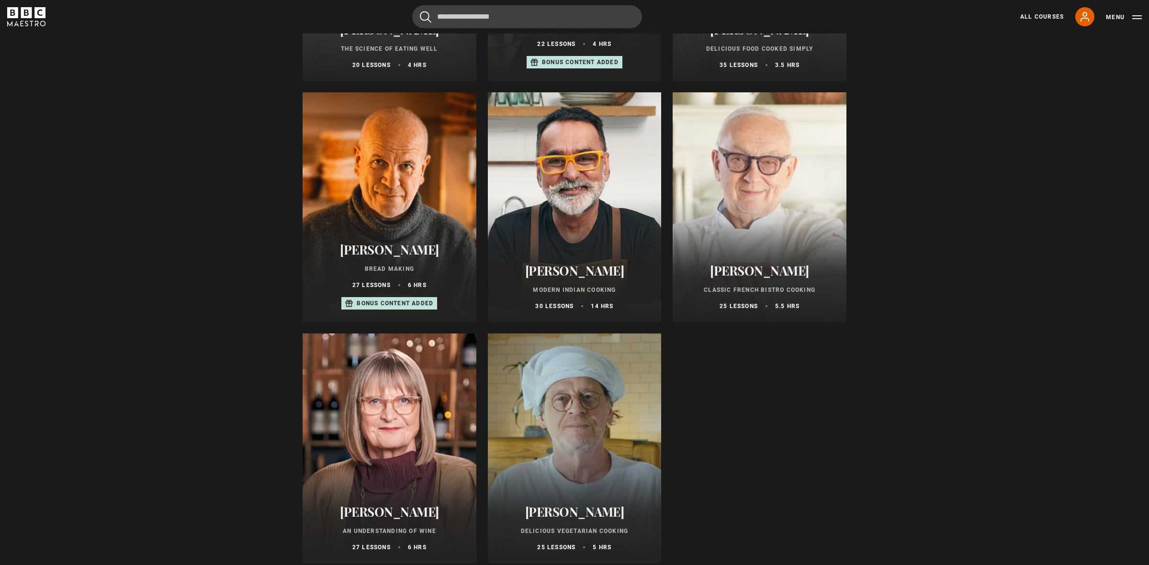
scroll to position [385, 0]
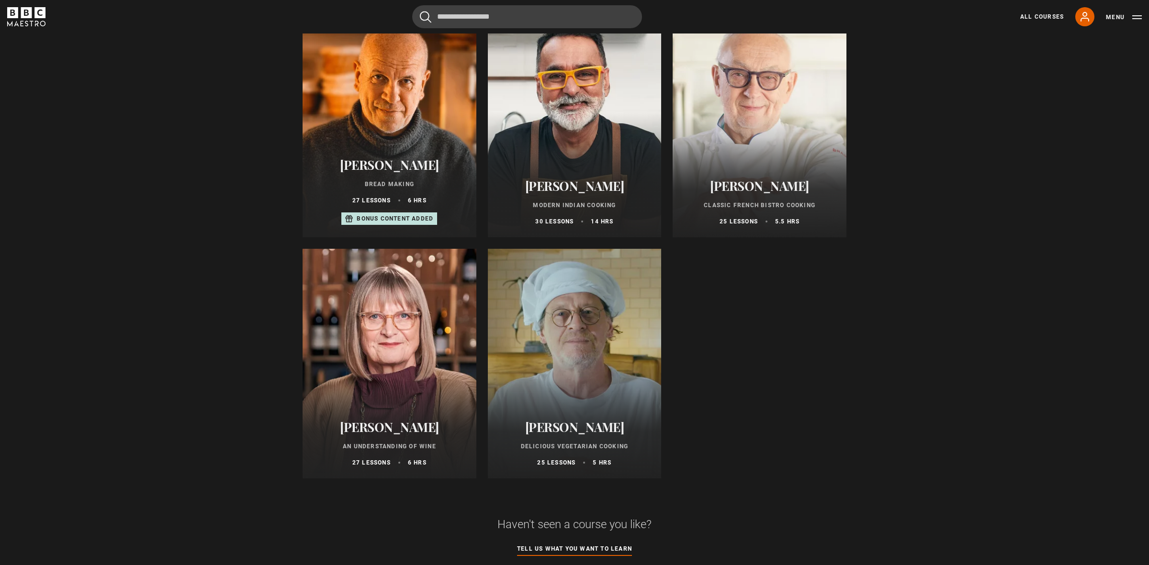
click at [597, 135] on div at bounding box center [575, 123] width 174 height 230
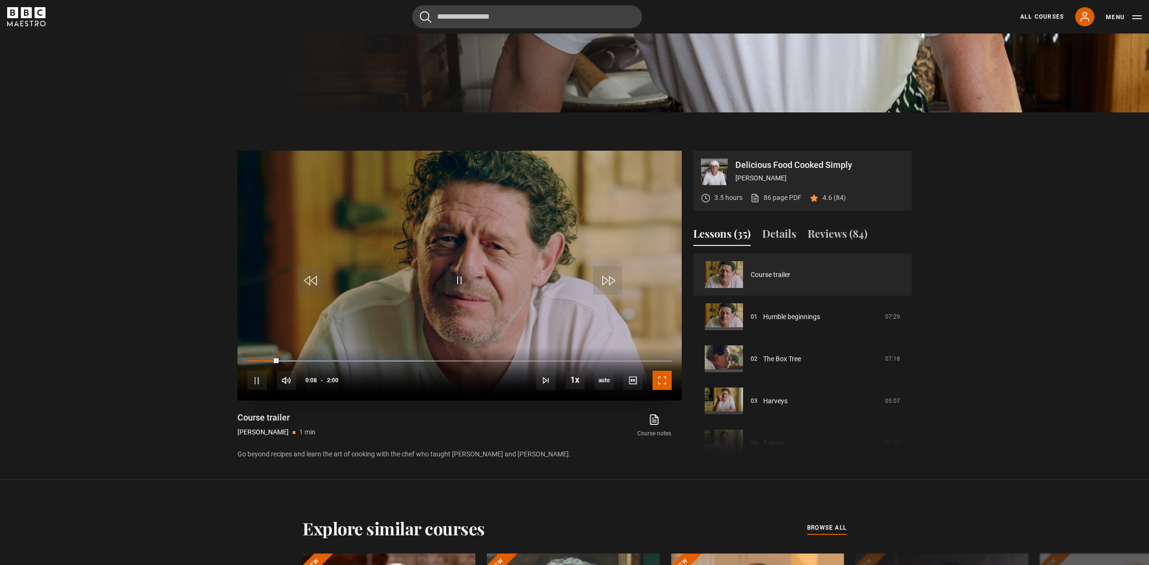
click at [657, 375] on span "Video Player" at bounding box center [662, 380] width 19 height 19
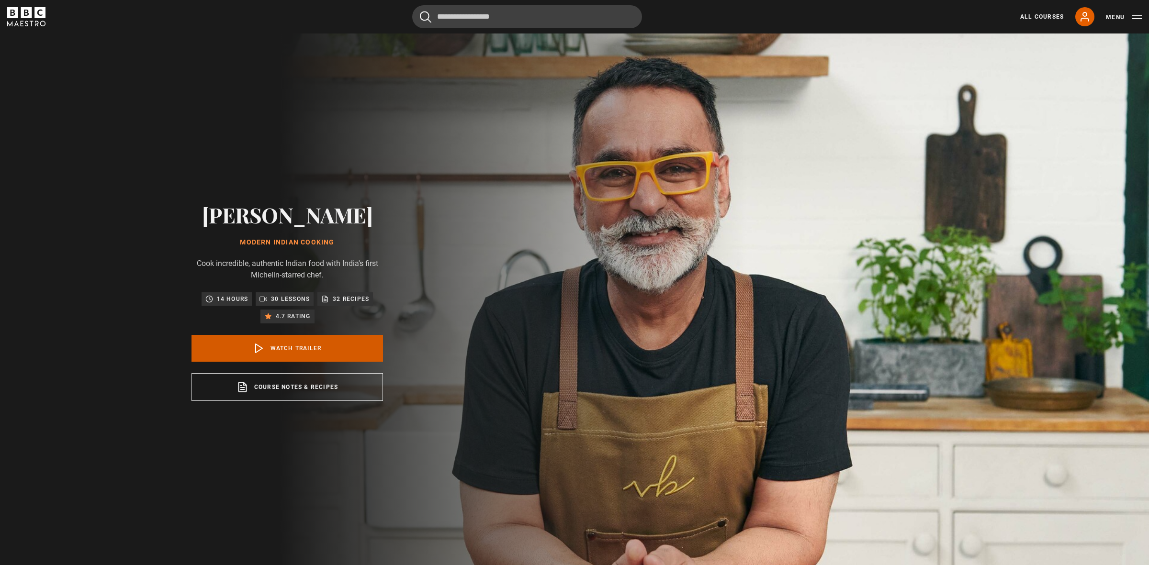
click at [293, 344] on link "Watch Trailer" at bounding box center [288, 348] width 192 height 27
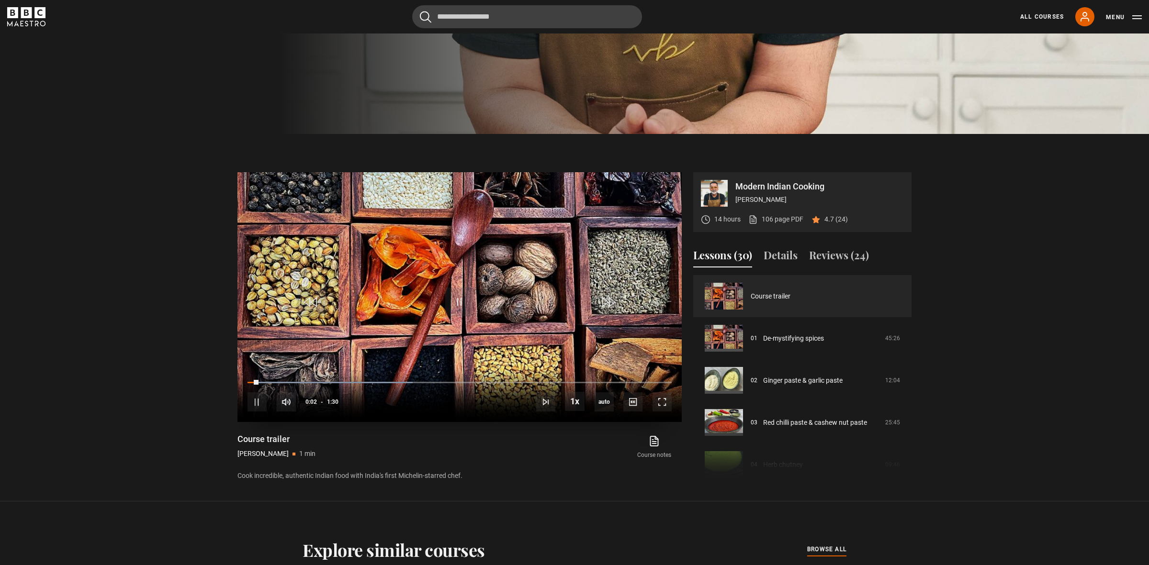
scroll to position [468, 0]
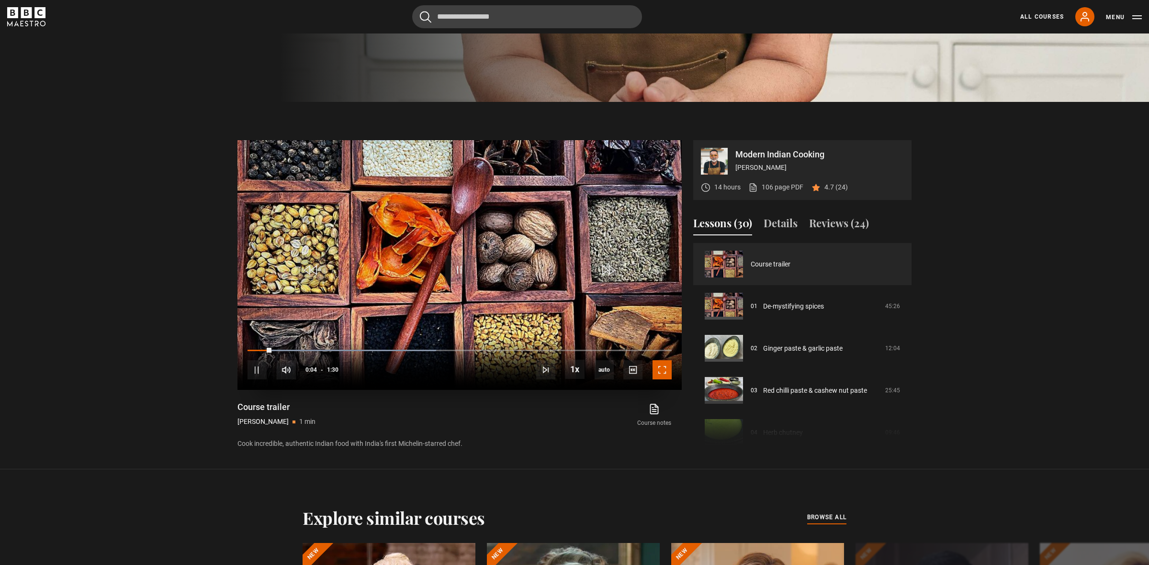
click at [662, 367] on span "Video Player" at bounding box center [662, 370] width 19 height 19
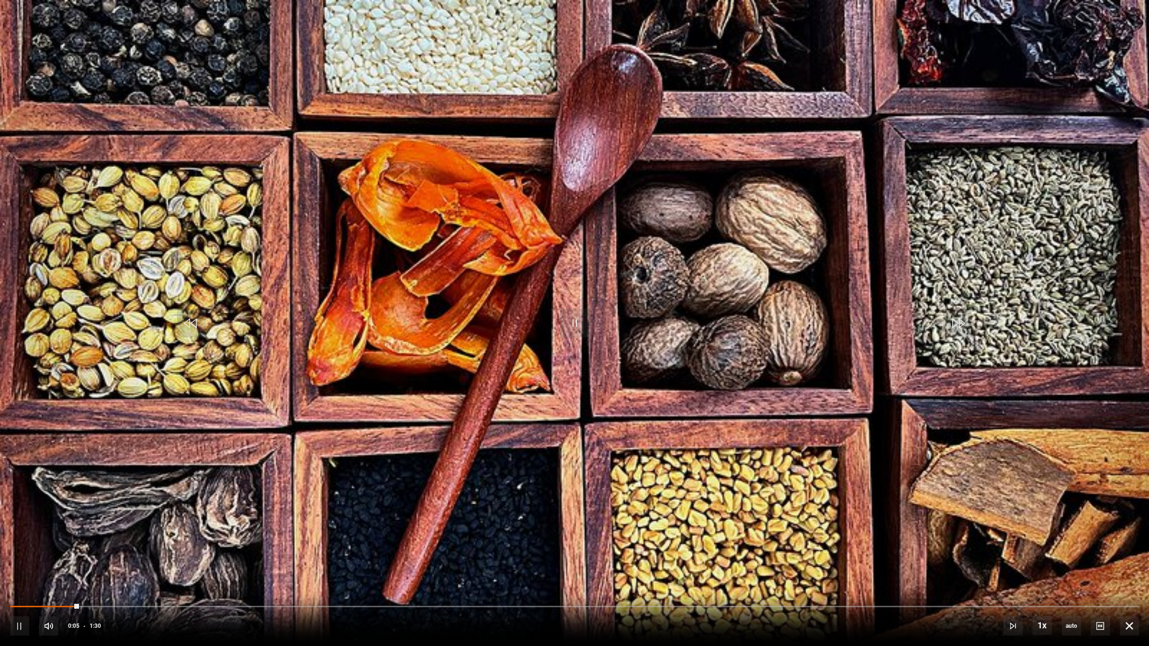
click at [547, 293] on video "Video Player" at bounding box center [574, 323] width 1149 height 646
click at [575, 325] on span "Video Player" at bounding box center [574, 323] width 29 height 29
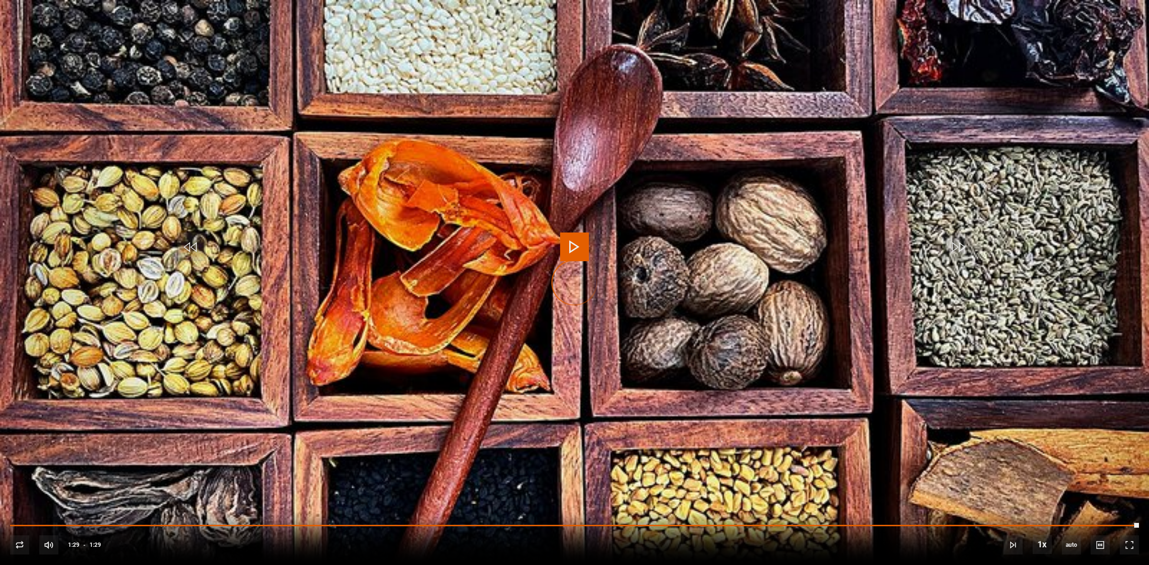
scroll to position [270, 0]
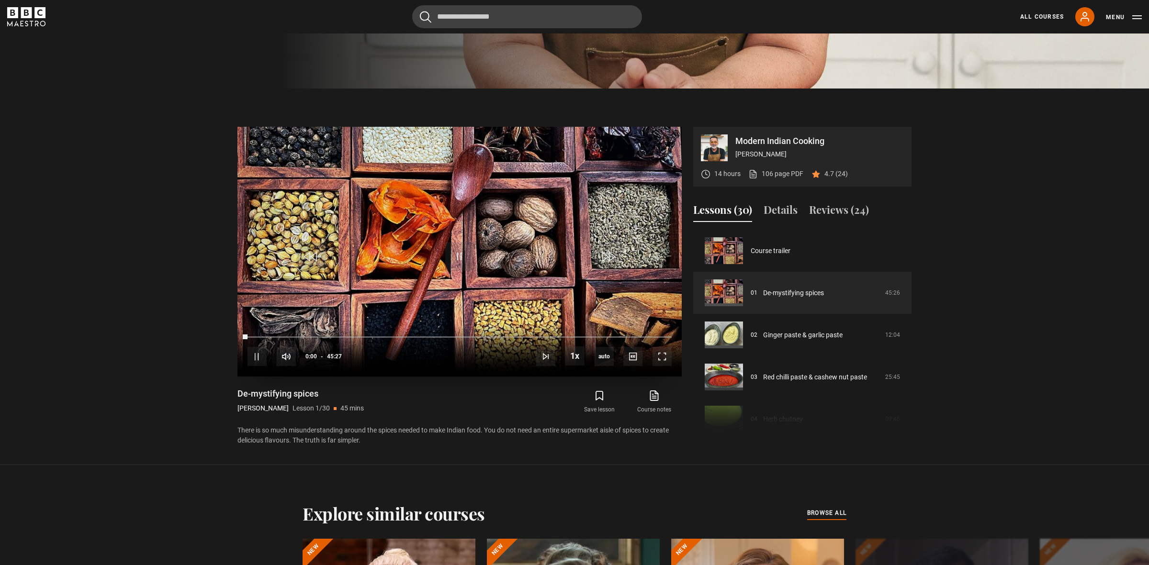
scroll to position [473, 0]
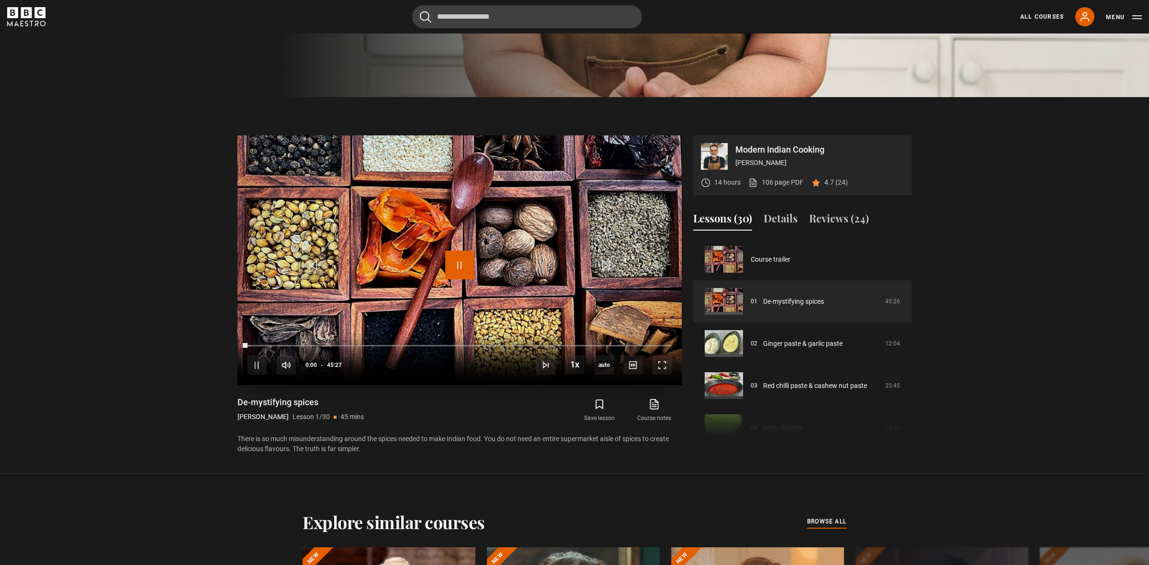
click at [462, 267] on span "Video Player" at bounding box center [459, 265] width 29 height 29
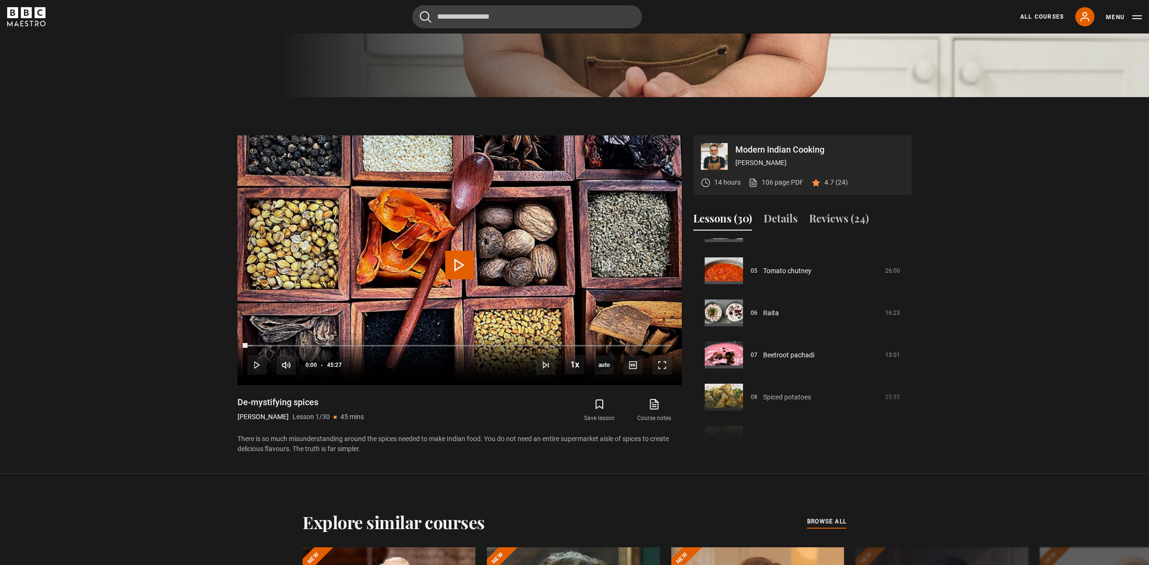
scroll to position [0, 0]
